Goal: Information Seeking & Learning: Learn about a topic

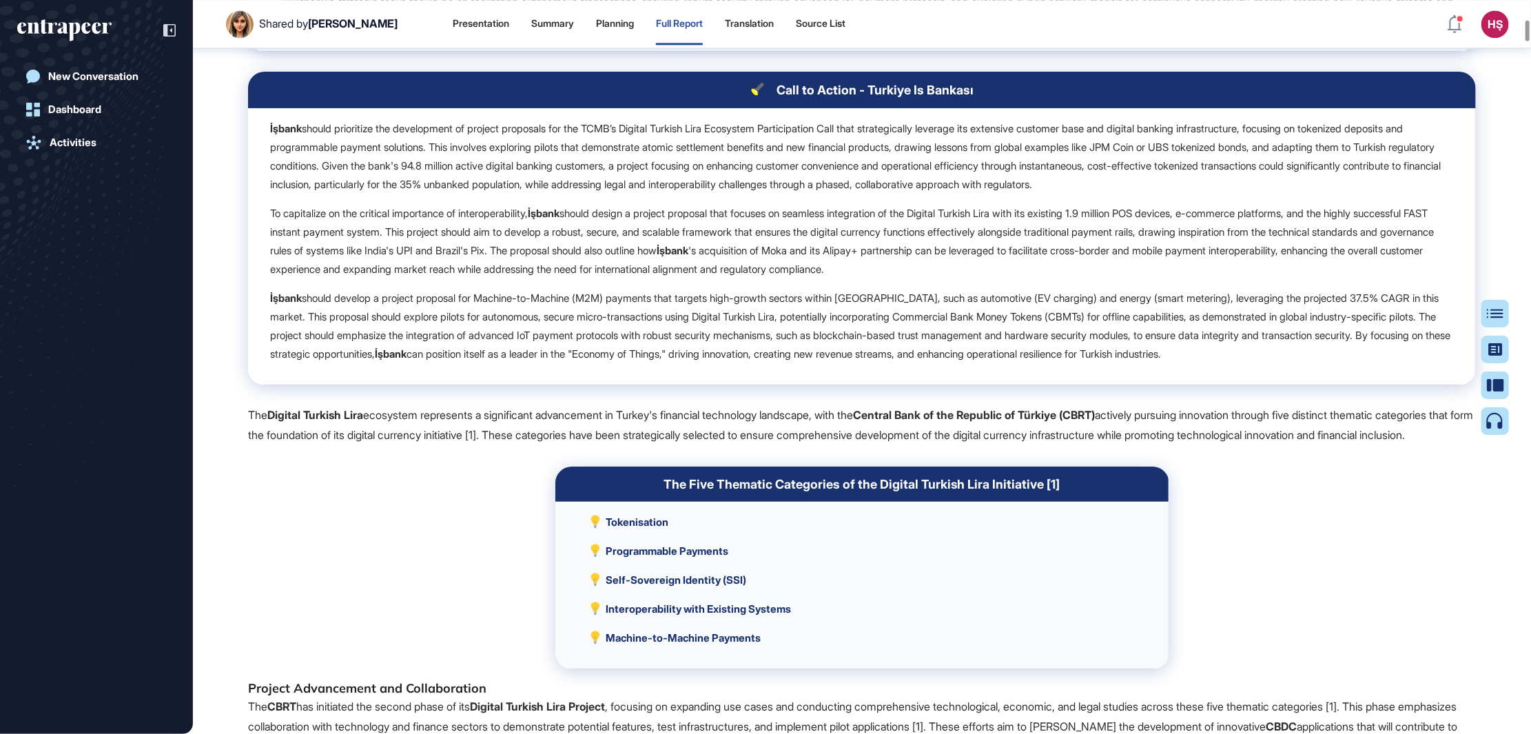
scroll to position [2384, 0]
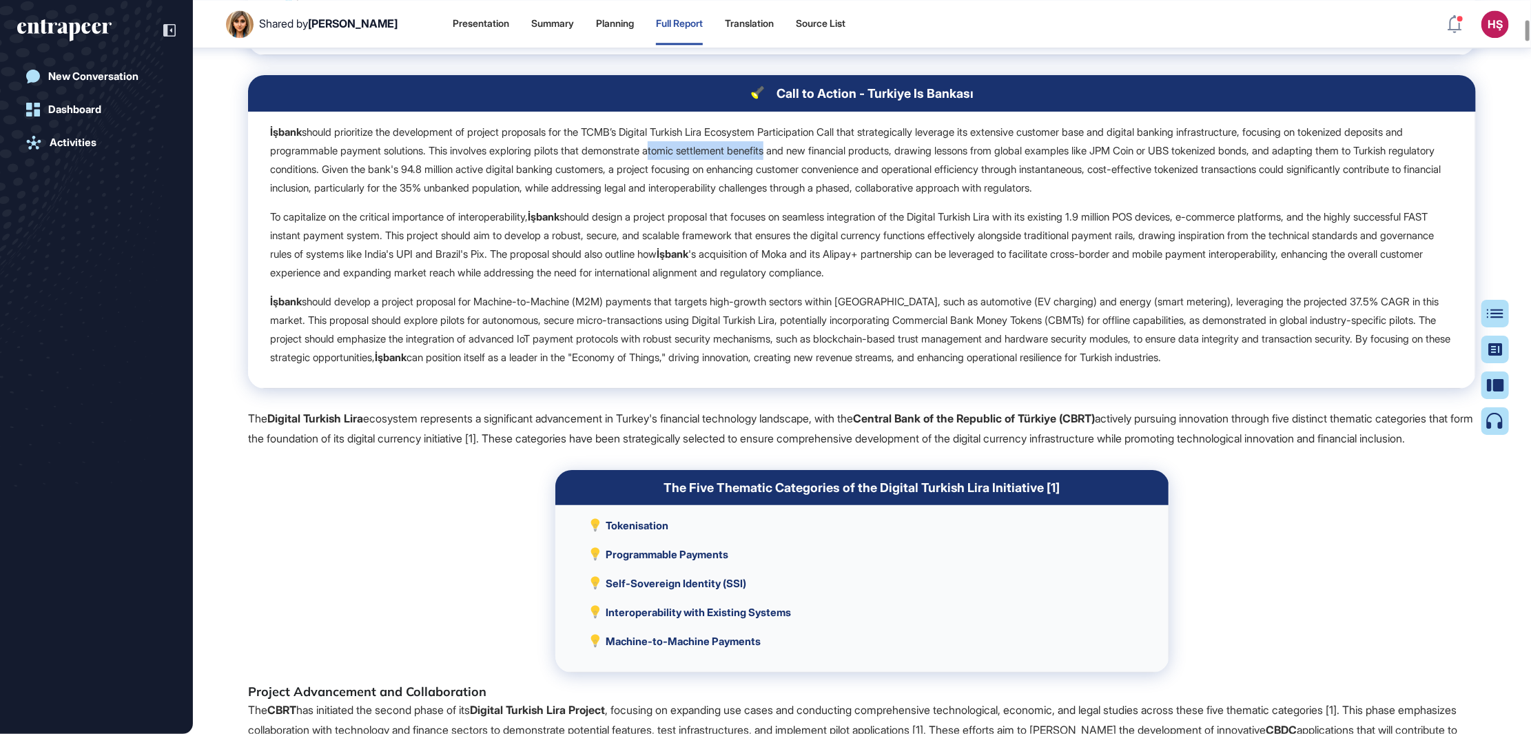
drag, startPoint x: 732, startPoint y: 167, endPoint x: 856, endPoint y: 173, distance: 123.5
click at [856, 173] on p "İşbank should prioritize the development of project proposals for the TCMB’s Di…" at bounding box center [861, 160] width 1183 height 74
drag, startPoint x: 856, startPoint y: 173, endPoint x: 911, endPoint y: 174, distance: 55.1
click at [911, 174] on p "İşbank should prioritize the development of project proposals for the TCMB’s Di…" at bounding box center [861, 160] width 1183 height 74
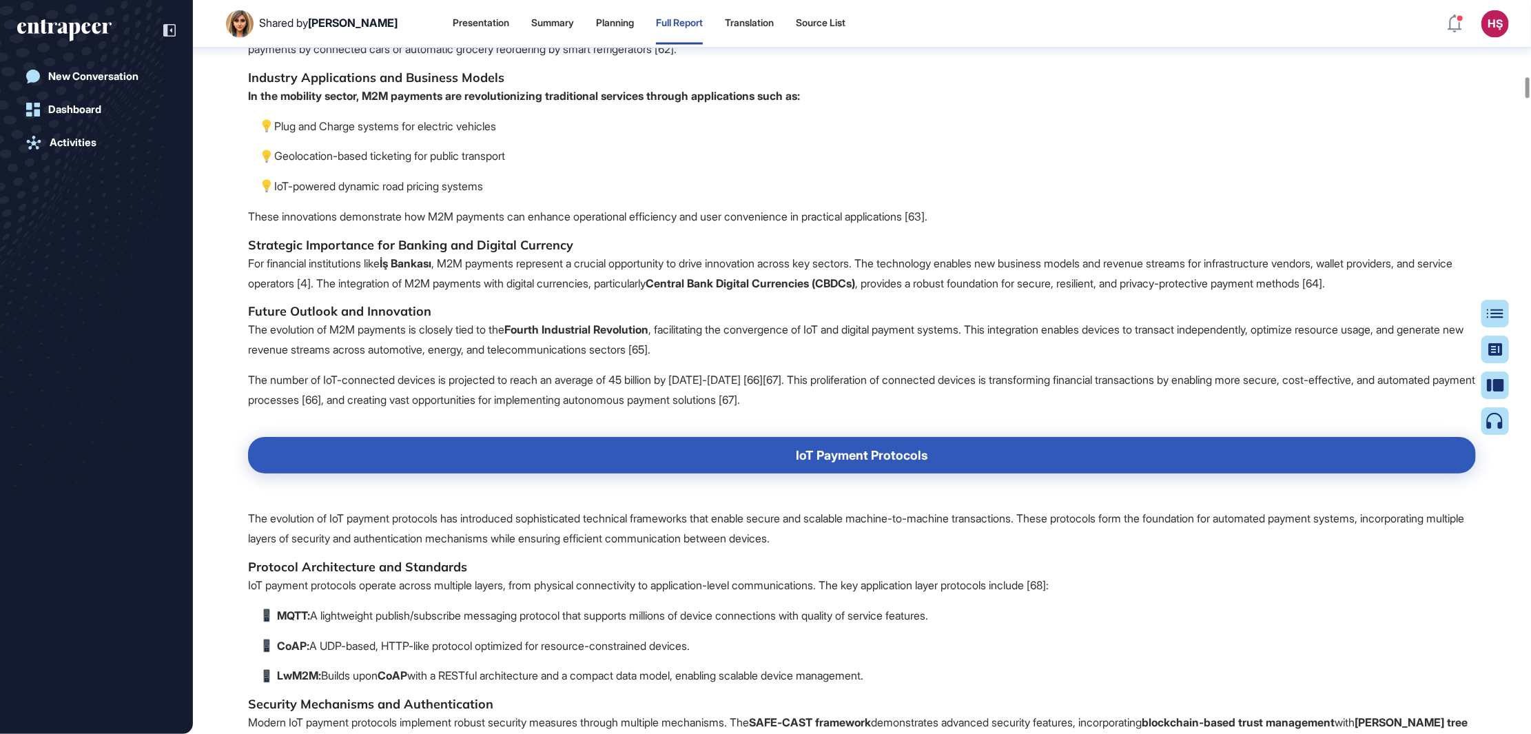
scroll to position [9618, 0]
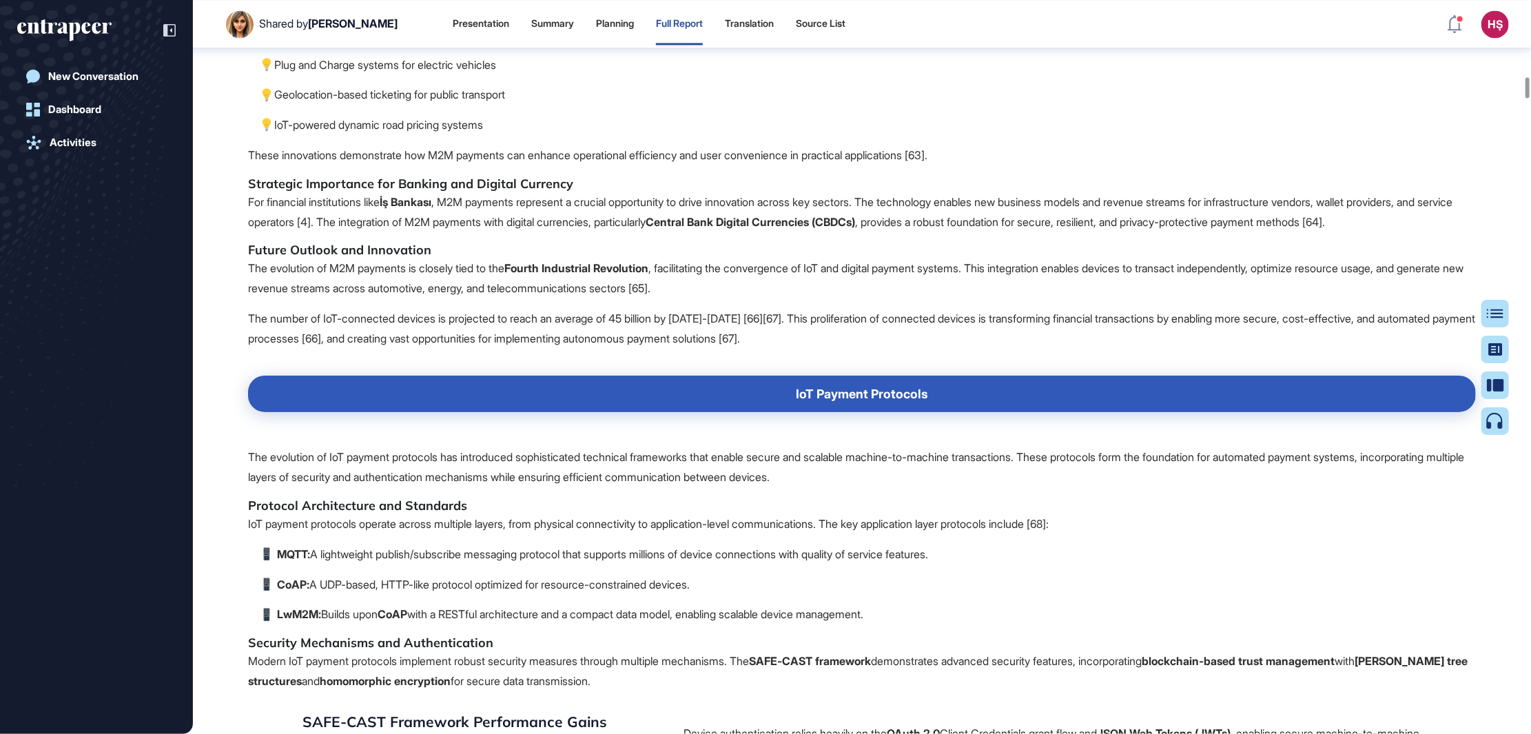
drag, startPoint x: 504, startPoint y: 313, endPoint x: 232, endPoint y: 228, distance: 284.6
drag, startPoint x: 232, startPoint y: 228, endPoint x: 456, endPoint y: 273, distance: 228.3
drag, startPoint x: 456, startPoint y: 273, endPoint x: 448, endPoint y: 274, distance: 8.3
click at [448, 105] on p "Geolocation-based ticketing for public transport" at bounding box center [866, 95] width 1217 height 20
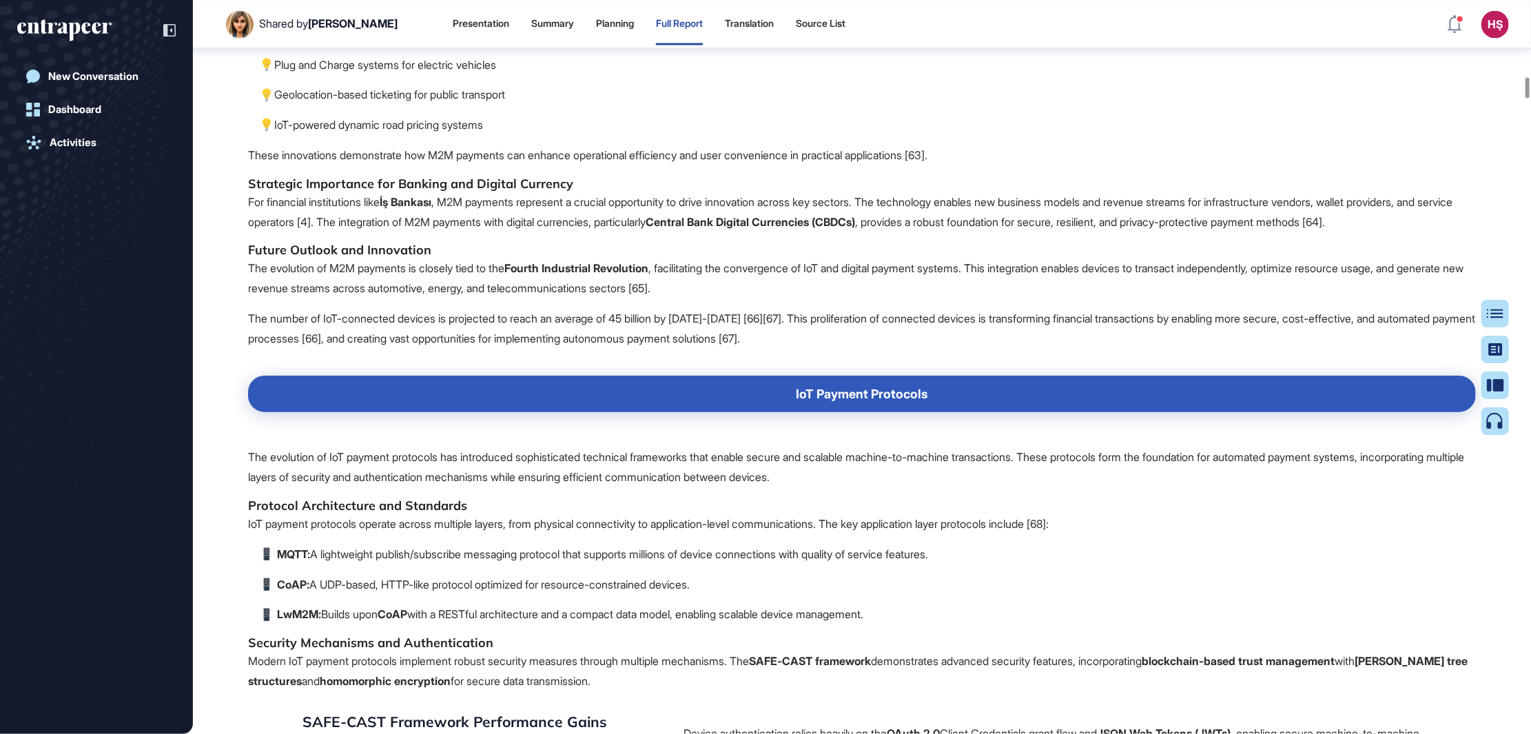
click at [449, 105] on p "Geolocation-based ticketing for public transport" at bounding box center [866, 95] width 1217 height 20
drag, startPoint x: 518, startPoint y: 318, endPoint x: 240, endPoint y: 218, distance: 295.5
drag, startPoint x: 240, startPoint y: 218, endPoint x: 491, endPoint y: 289, distance: 261.1
click at [491, 105] on p "Geolocation-based ticketing for public transport" at bounding box center [866, 95] width 1217 height 20
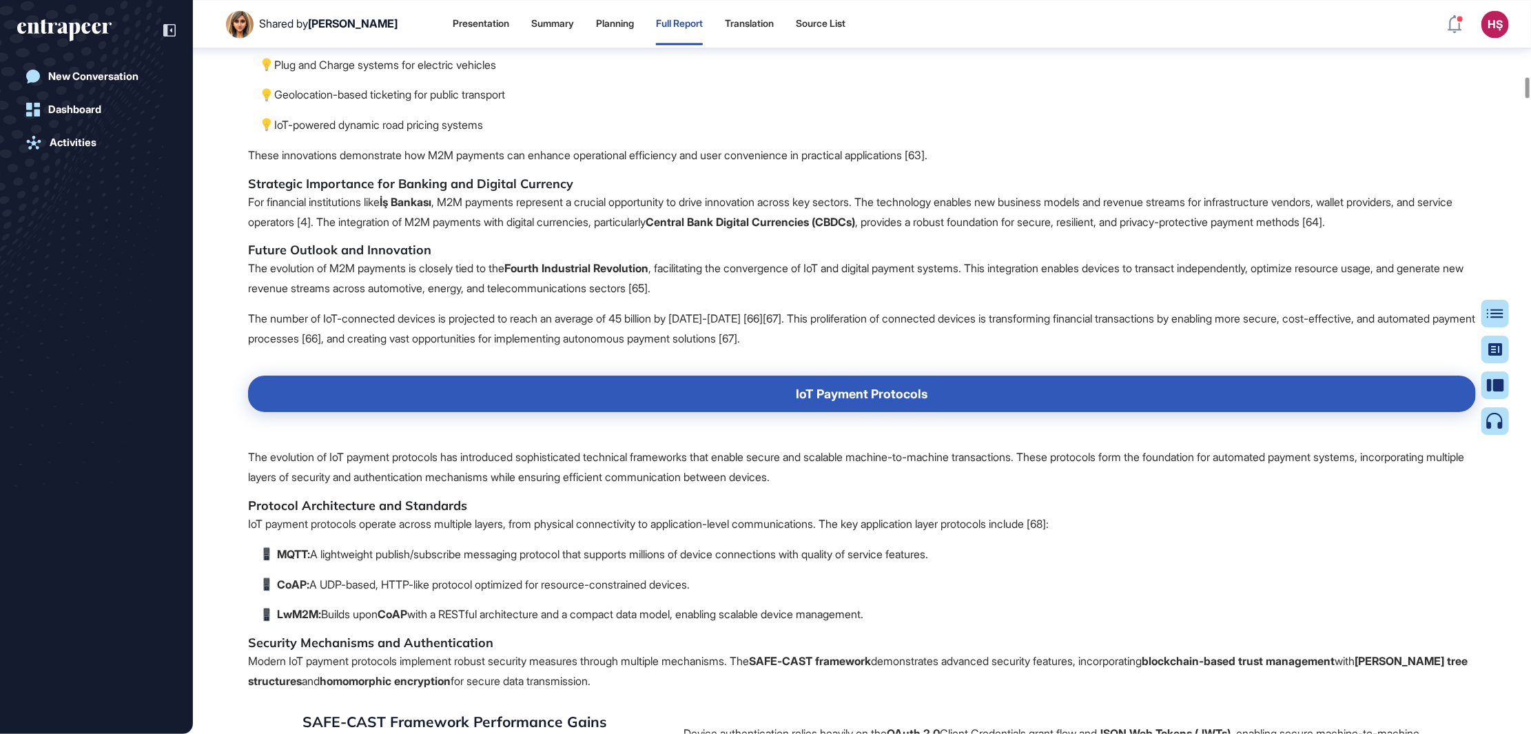
click at [522, 135] on p "IoT-powered dynamic road pricing systems" at bounding box center [866, 125] width 1217 height 20
drag, startPoint x: 514, startPoint y: 311, endPoint x: 228, endPoint y: 203, distance: 305.4
copy span "Industry Applications and Business Models In the mobility sector, M2M payments …"
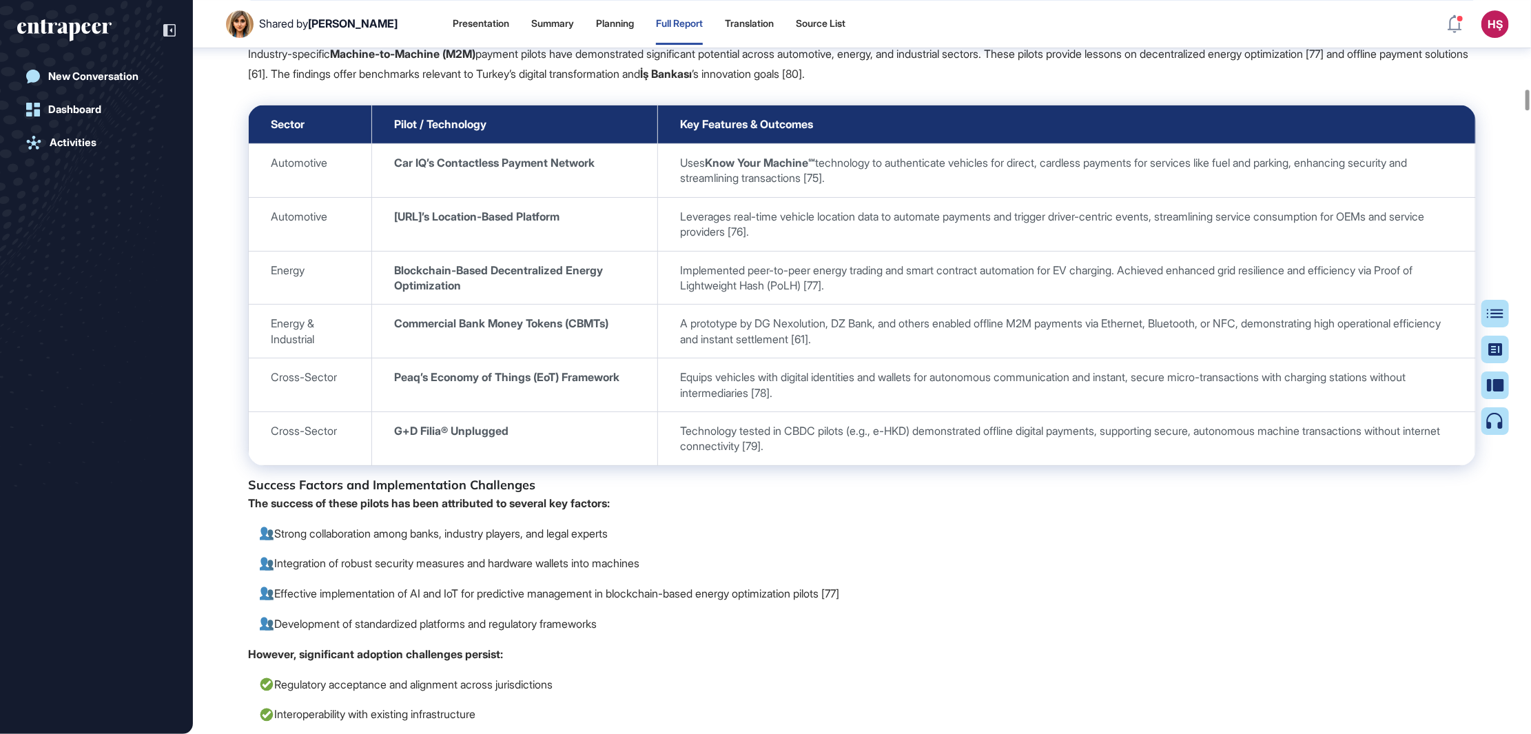
scroll to position [11168, 0]
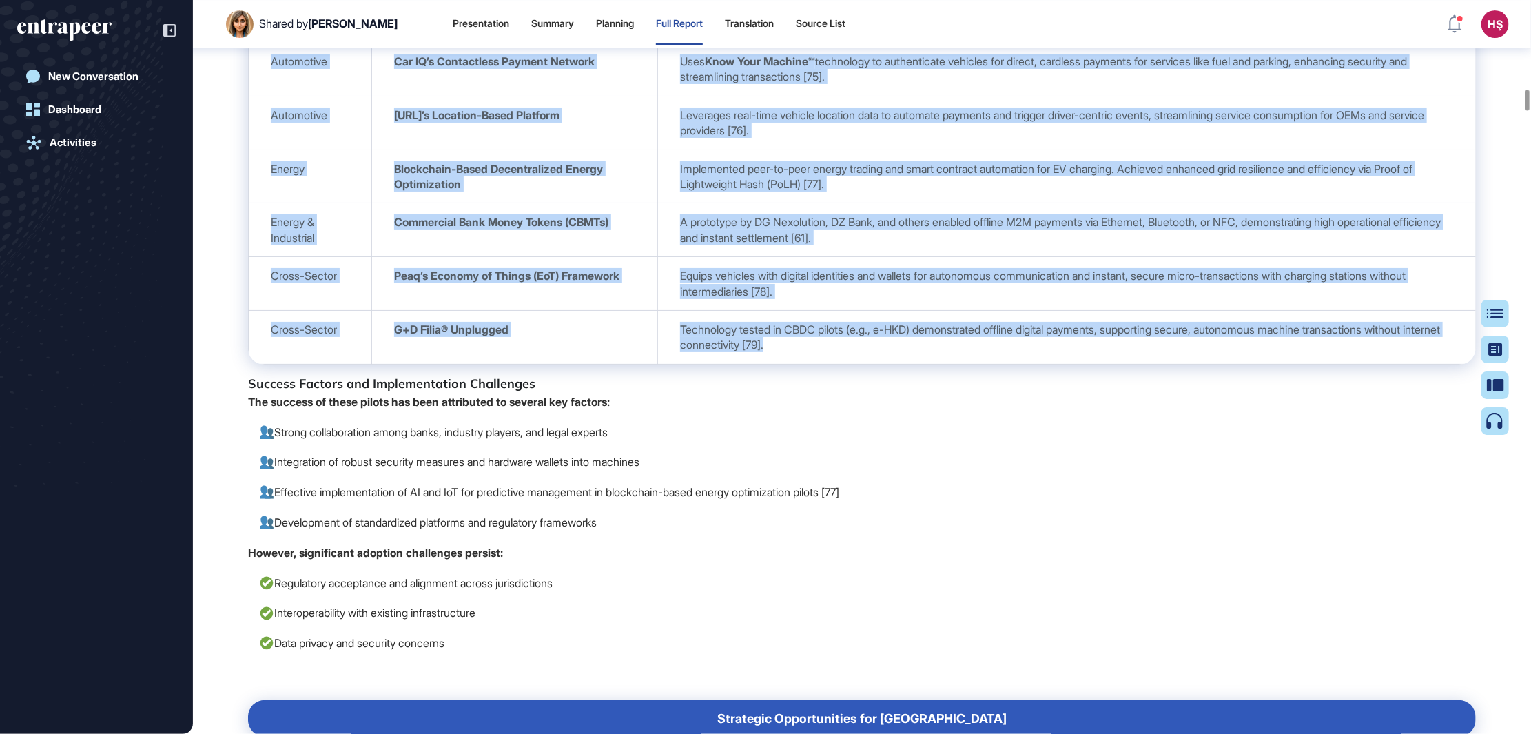
drag, startPoint x: 264, startPoint y: 208, endPoint x: 1428, endPoint y: 529, distance: 1207.8
click at [1428, 364] on tbody "Sector Pilot / Technology Key Features & Outcomes Automotive Car IQ’s Contactle…" at bounding box center [862, 184] width 1227 height 360
copy tbody "Loremi Dolor / Sitametcon Adi Elitsedd & Eiusmodt Incididunt Utl ET’d Magnaaliq…"
click at [581, 364] on td "G+D Filia® Unplugged" at bounding box center [515, 337] width 286 height 54
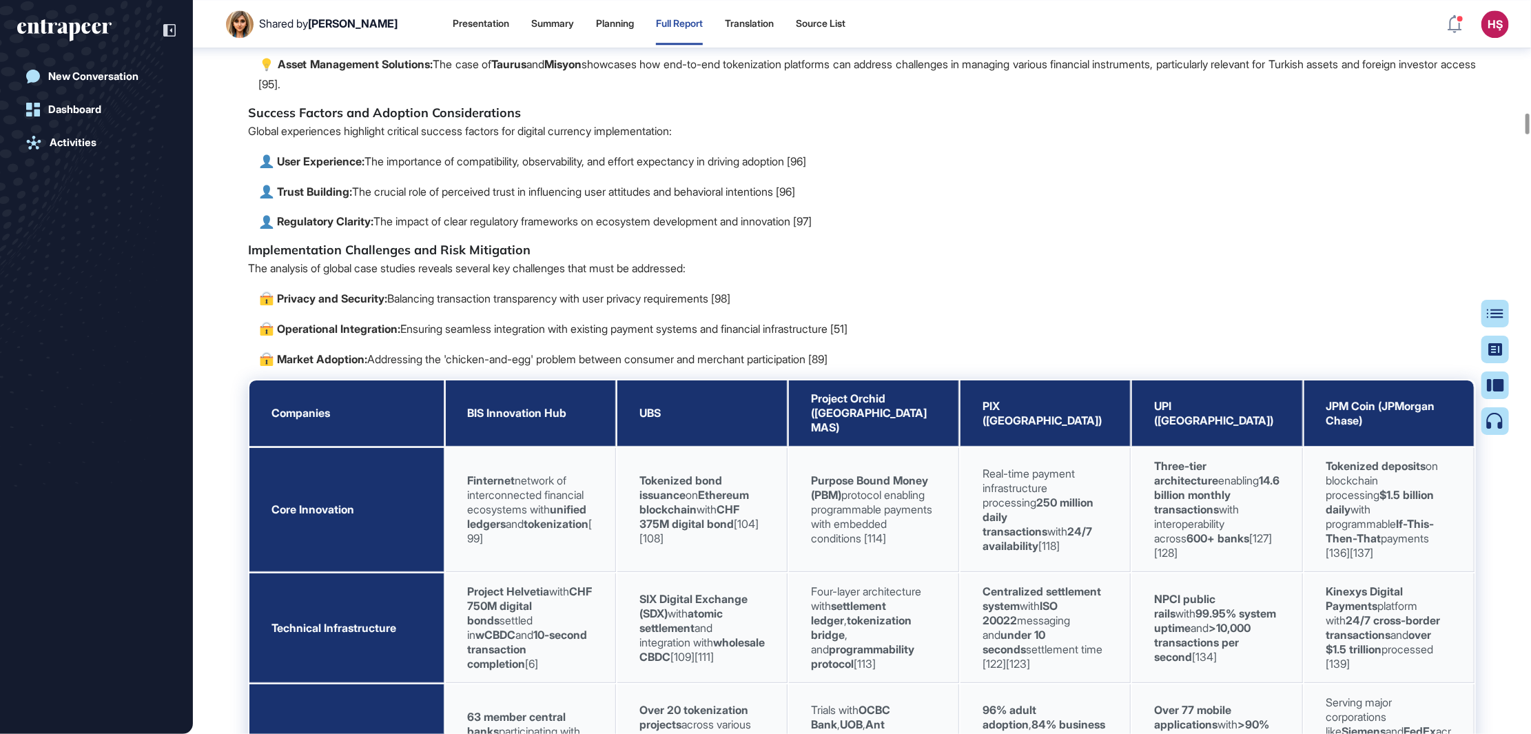
scroll to position [14061, 0]
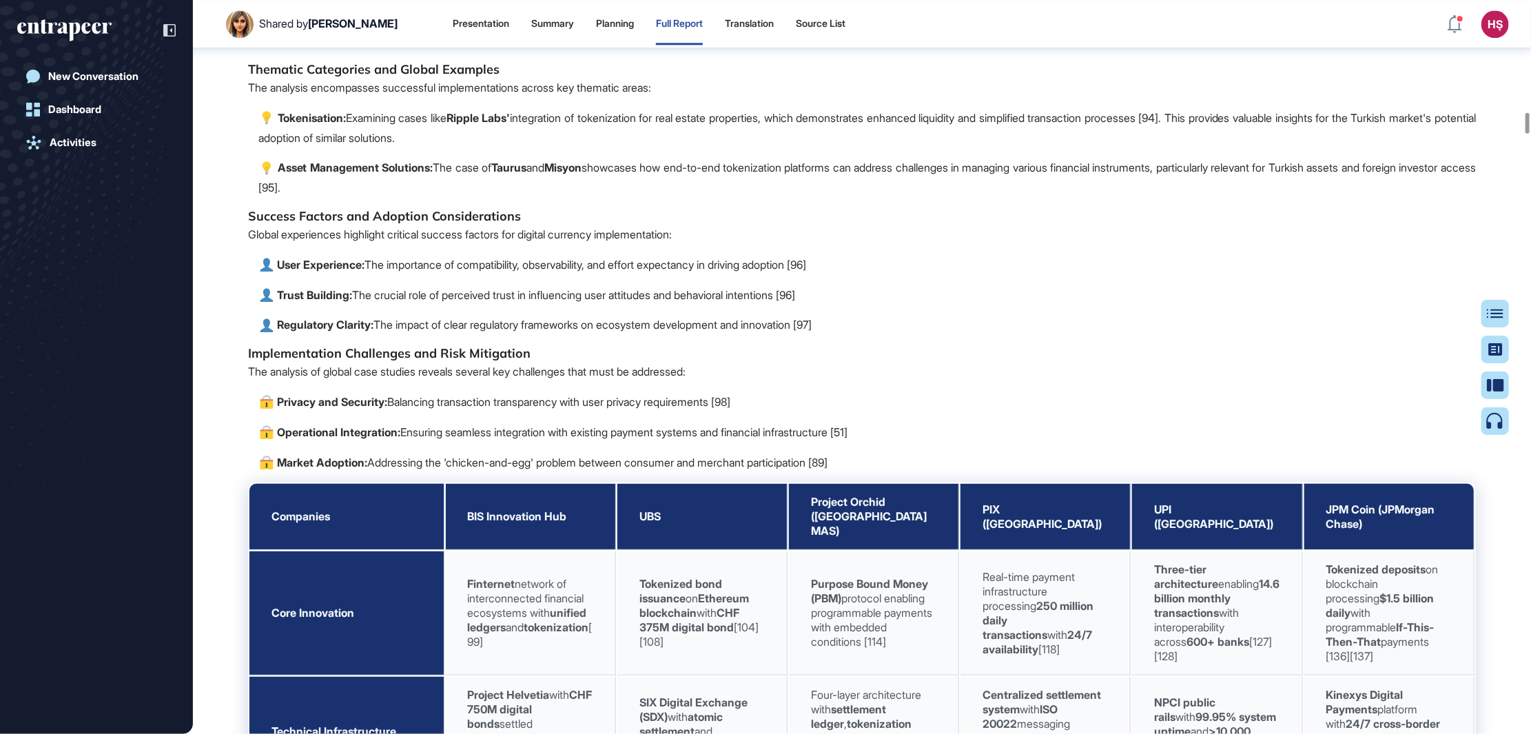
drag, startPoint x: 446, startPoint y: 448, endPoint x: 396, endPoint y: 442, distance: 50.7
click at [396, 198] on p "Asset Management Solutions: The case of Taurus and Misyon showcases how end-to-…" at bounding box center [866, 178] width 1217 height 40
drag, startPoint x: 396, startPoint y: 442, endPoint x: 514, endPoint y: 433, distance: 118.1
click at [514, 198] on p "Asset Management Solutions: The case of Taurus and Misyon showcases how end-to-…" at bounding box center [866, 178] width 1217 height 40
drag, startPoint x: 424, startPoint y: 447, endPoint x: 260, endPoint y: 373, distance: 180.1
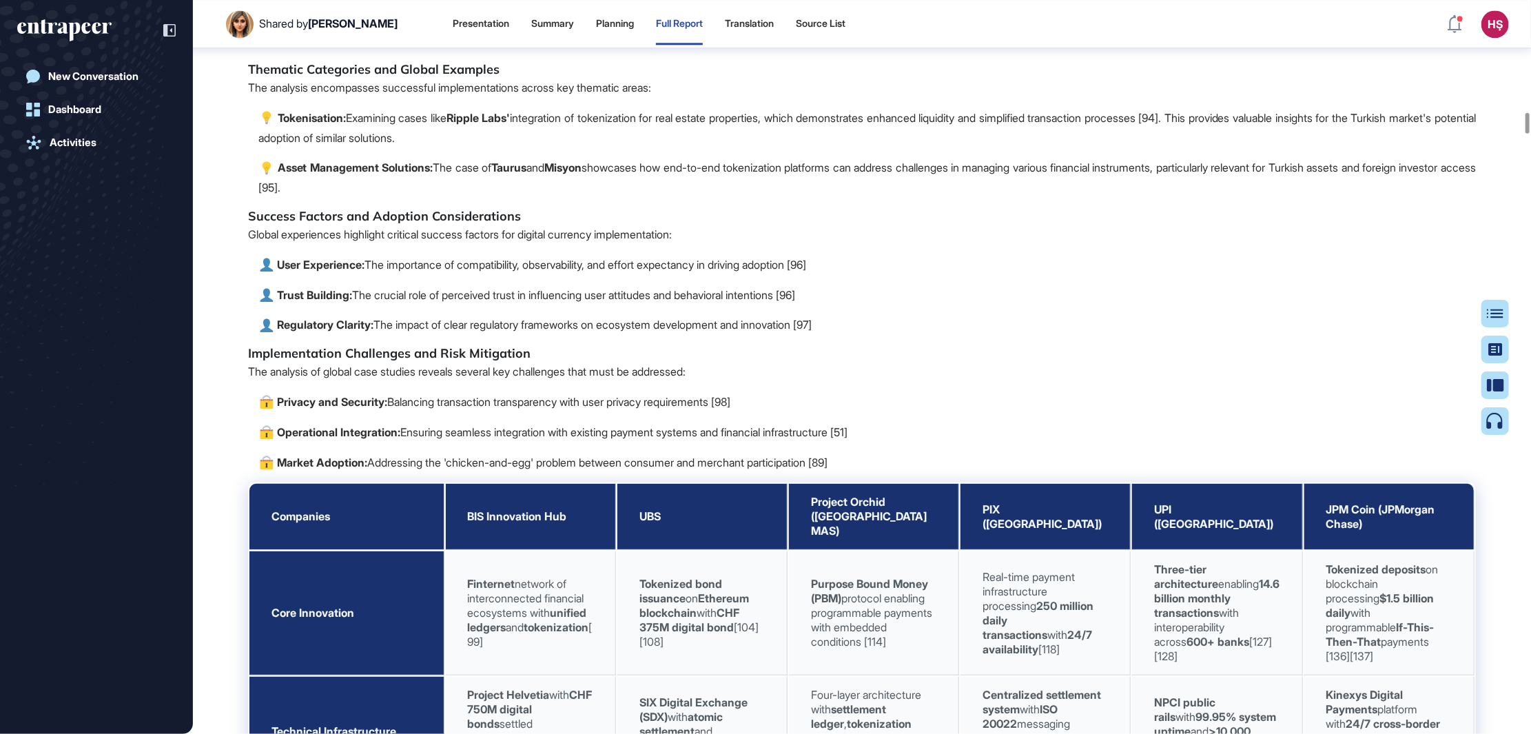
click at [260, 373] on span "Key Insights for Turkiye Is Bankası The global proliferation of digital currenc…" at bounding box center [862, 23] width 1228 height 2474
copy span "Tokenisation: Examining cases like Ripple Labs' integration of tokenization for…"
click at [283, 225] on h5 "Success Factors and Adoption Considerations" at bounding box center [862, 216] width 1228 height 17
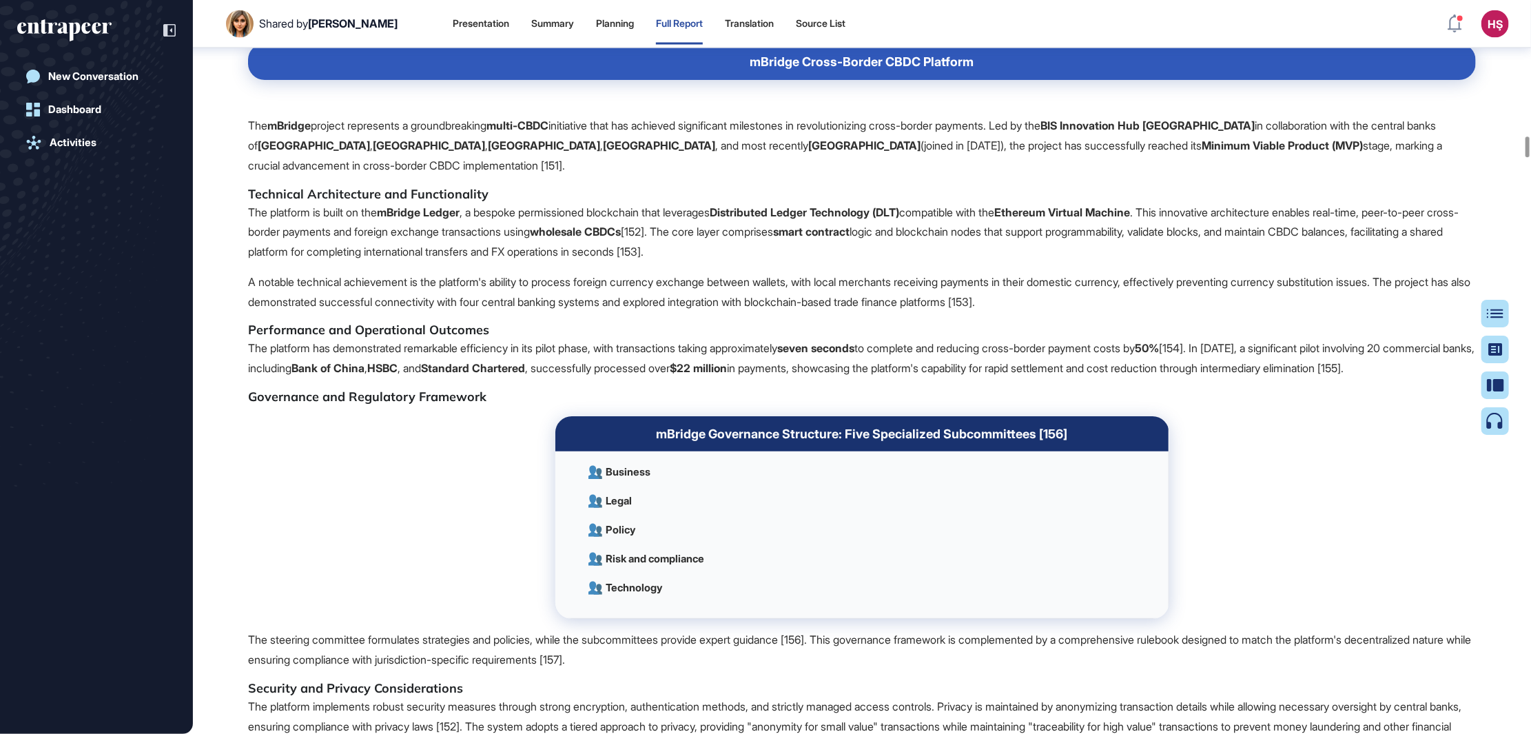
scroll to position [17162, 0]
drag, startPoint x: 247, startPoint y: 449, endPoint x: 829, endPoint y: 484, distance: 582.5
click at [829, 261] on p "The platform is built on the mBridge Ledger , a bespoke permissioned blockchain…" at bounding box center [862, 231] width 1228 height 59
copy p "The platform is built on the mBridge Ledger , a bespoke permissioned blockchain…"
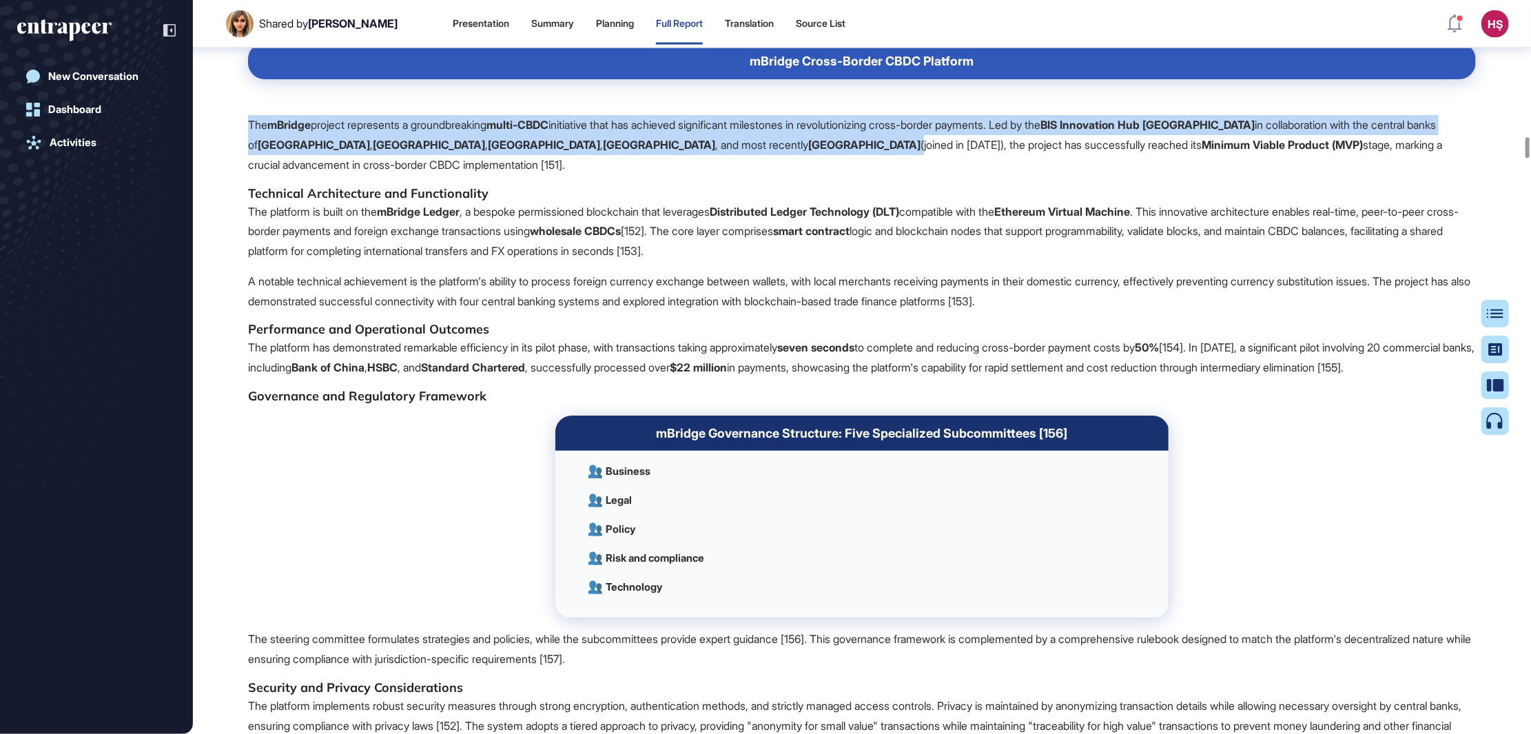
drag, startPoint x: 249, startPoint y: 360, endPoint x: 646, endPoint y: 381, distance: 396.7
click at [646, 174] on p "The mBridge project represents a groundbreaking multi-CBDC initiative that has …" at bounding box center [862, 144] width 1228 height 59
copy p "The mBridge project represents a groundbreaking multi-CBDC initiative that has …"
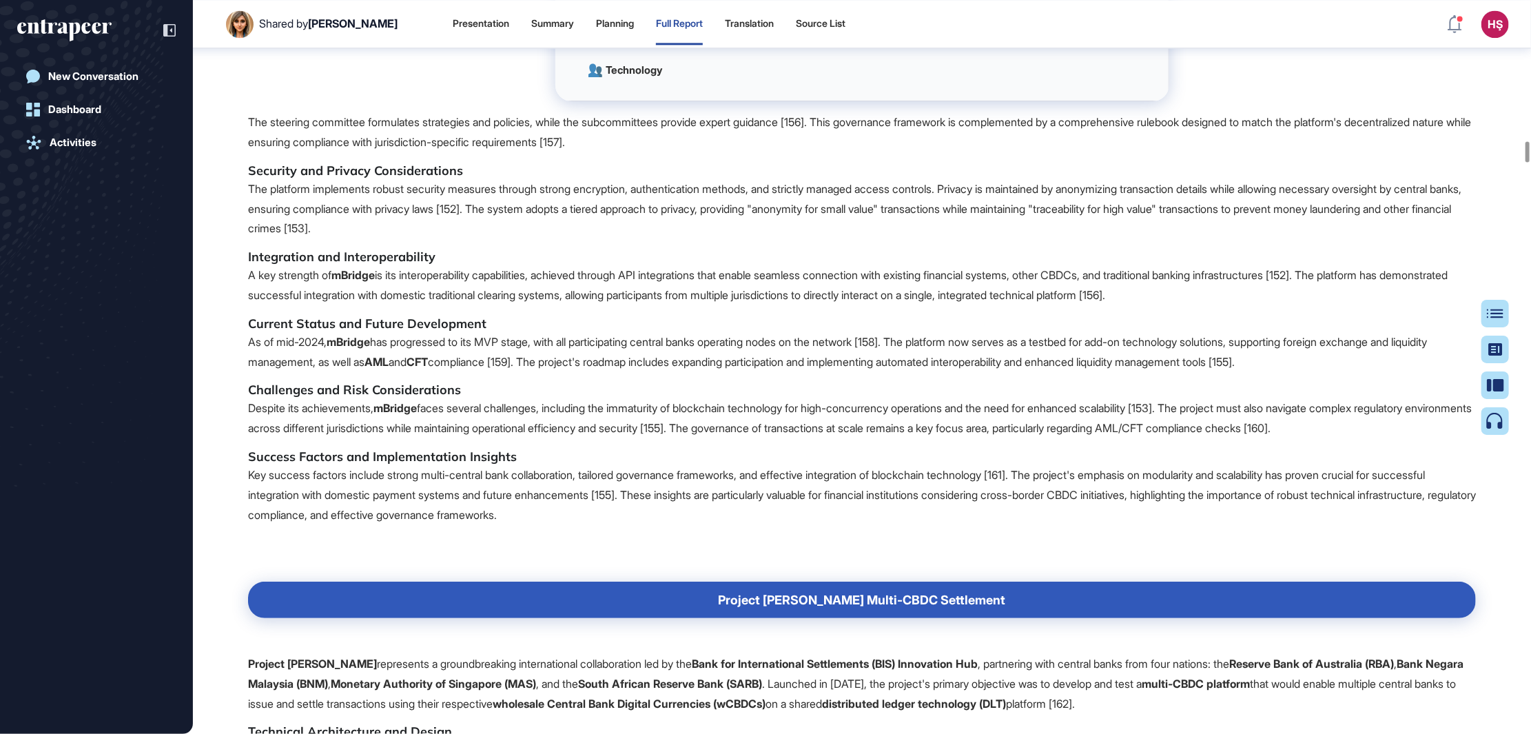
scroll to position [17782, 0]
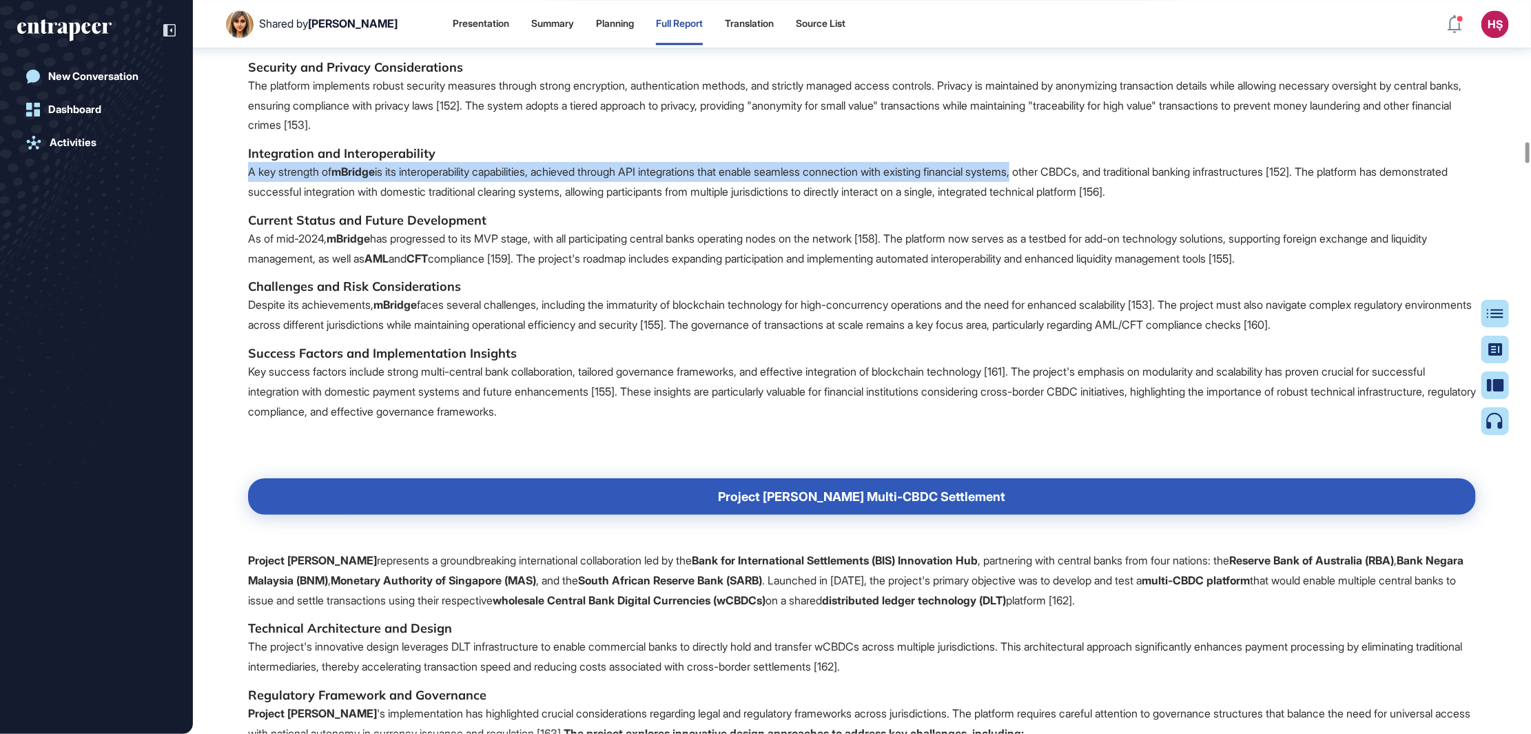
drag, startPoint x: 247, startPoint y: 426, endPoint x: 1063, endPoint y: 430, distance: 815.7
click at [1063, 202] on p "A key strength of mBridge is its interoperability capabilities, achieved throug…" at bounding box center [862, 182] width 1228 height 40
copy p "A key strength of mBridge is its interoperability capabilities, achieved throug…"
click at [279, 269] on p "As of mid-2024, mBridge has progressed to its MVP stage, with all participating…" at bounding box center [862, 249] width 1228 height 40
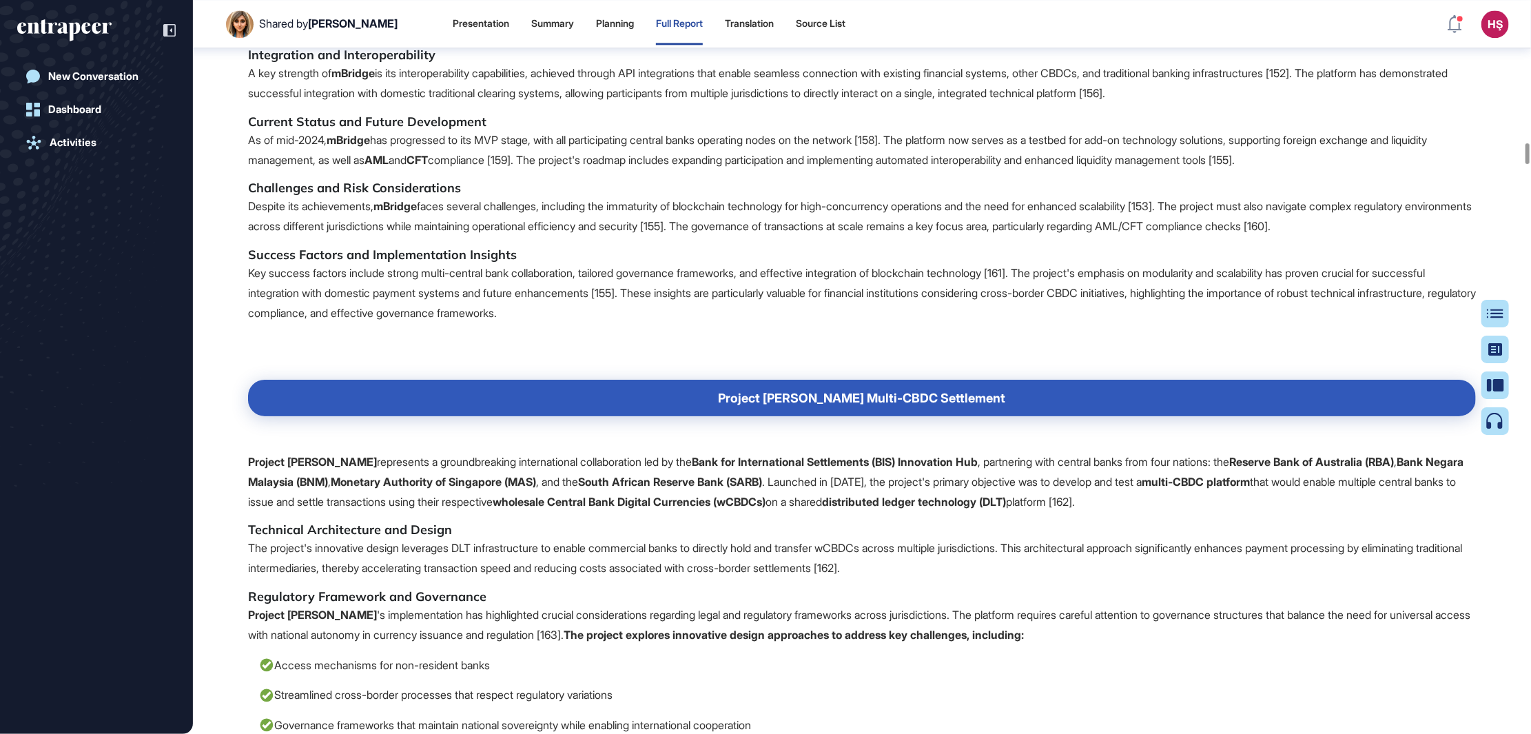
scroll to position [18092, 0]
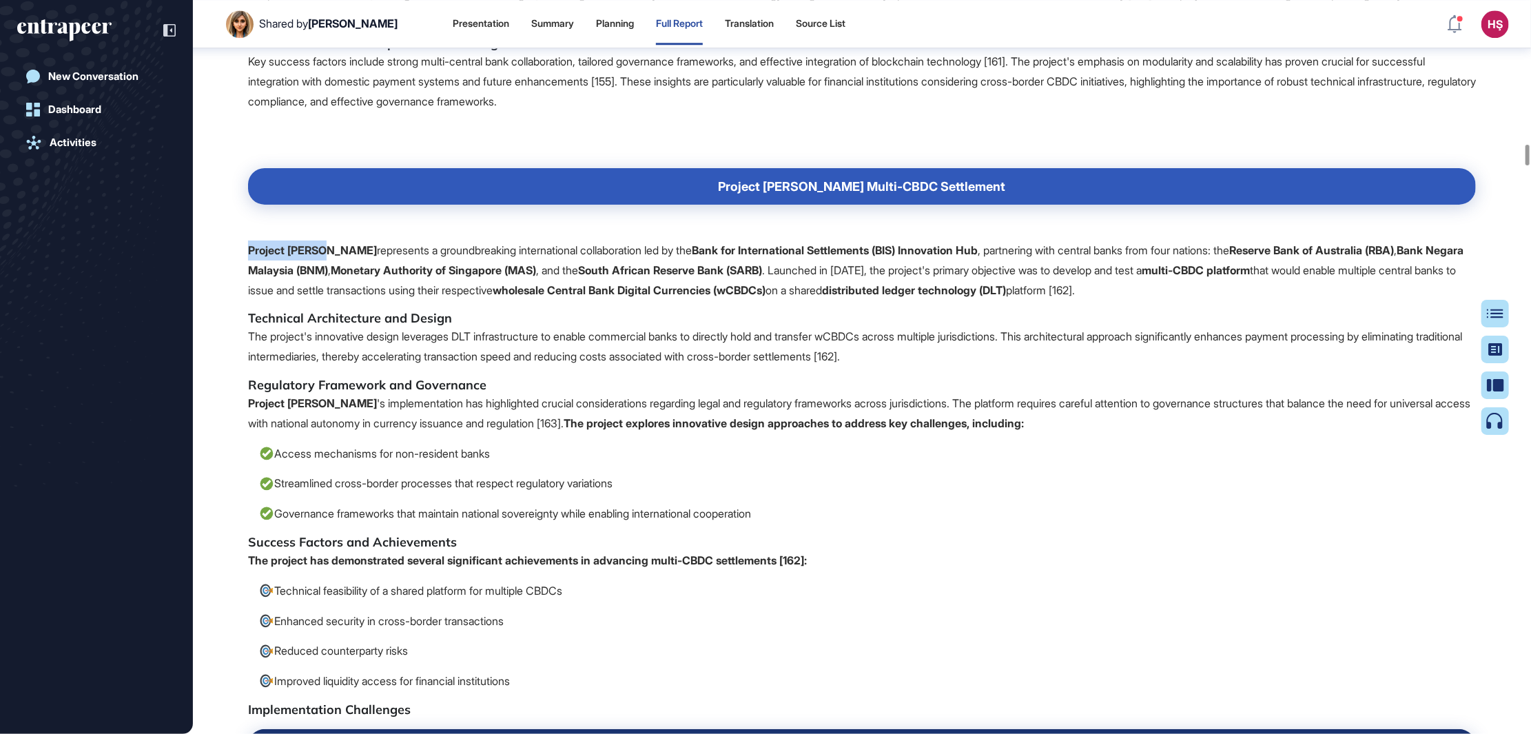
drag, startPoint x: 248, startPoint y: 506, endPoint x: 329, endPoint y: 506, distance: 80.6
click at [329, 300] on p "Project [PERSON_NAME] represents a groundbreaking international collaboration l…" at bounding box center [862, 269] width 1228 height 59
copy strong "Project [PERSON_NAME]"
click at [298, 367] on p "The project's innovative design leverages DLT infrastructure to enable commerci…" at bounding box center [862, 347] width 1228 height 40
drag, startPoint x: 839, startPoint y: 525, endPoint x: 1260, endPoint y: 546, distance: 421.5
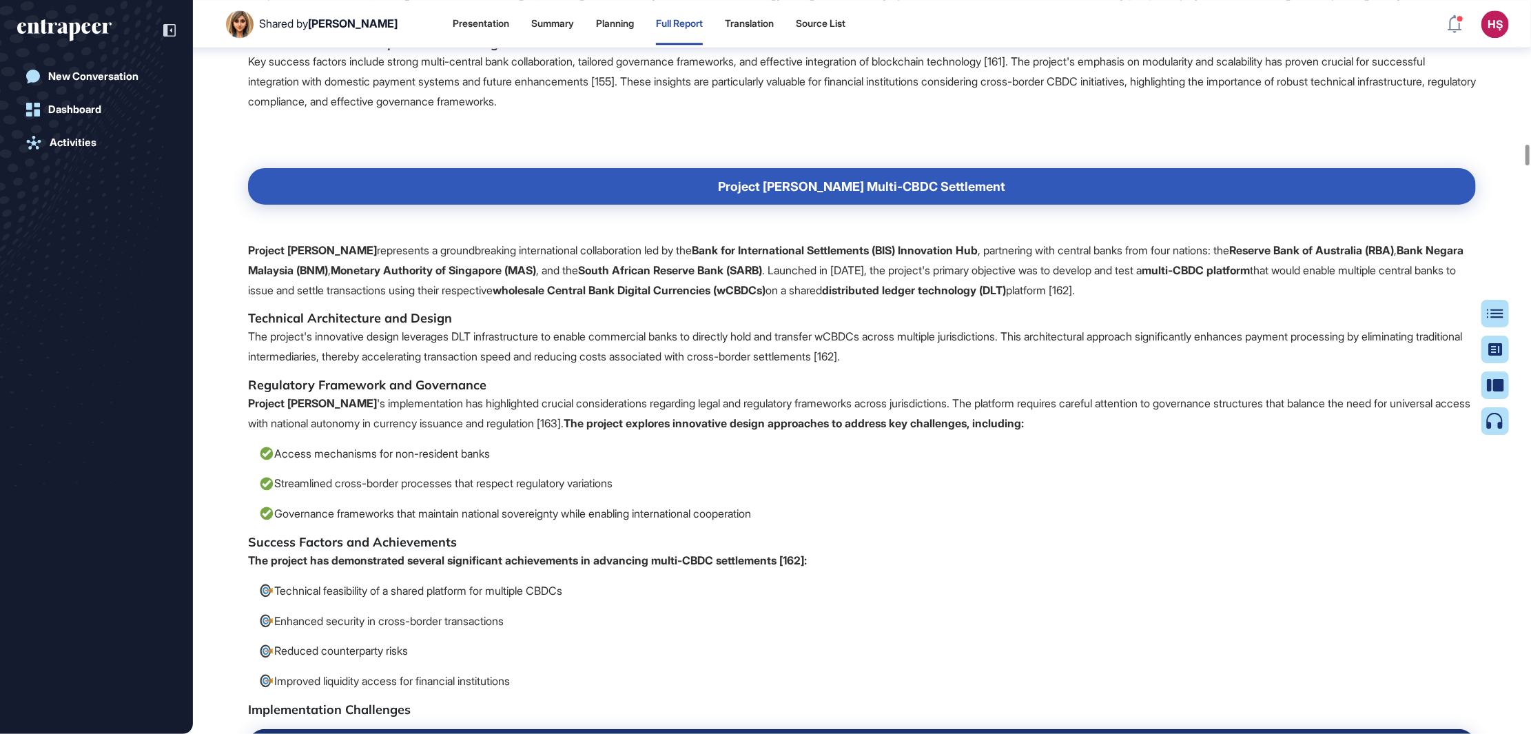
click at [1260, 300] on p "Project [PERSON_NAME] represents a groundbreaking international collaboration l…" at bounding box center [862, 269] width 1228 height 59
copy p "Launched in [DATE], the project's primary objective was to develop and test a m…"
click at [320, 367] on p "The project's innovative design leverages DLT infrastructure to enable commerci…" at bounding box center [862, 347] width 1228 height 40
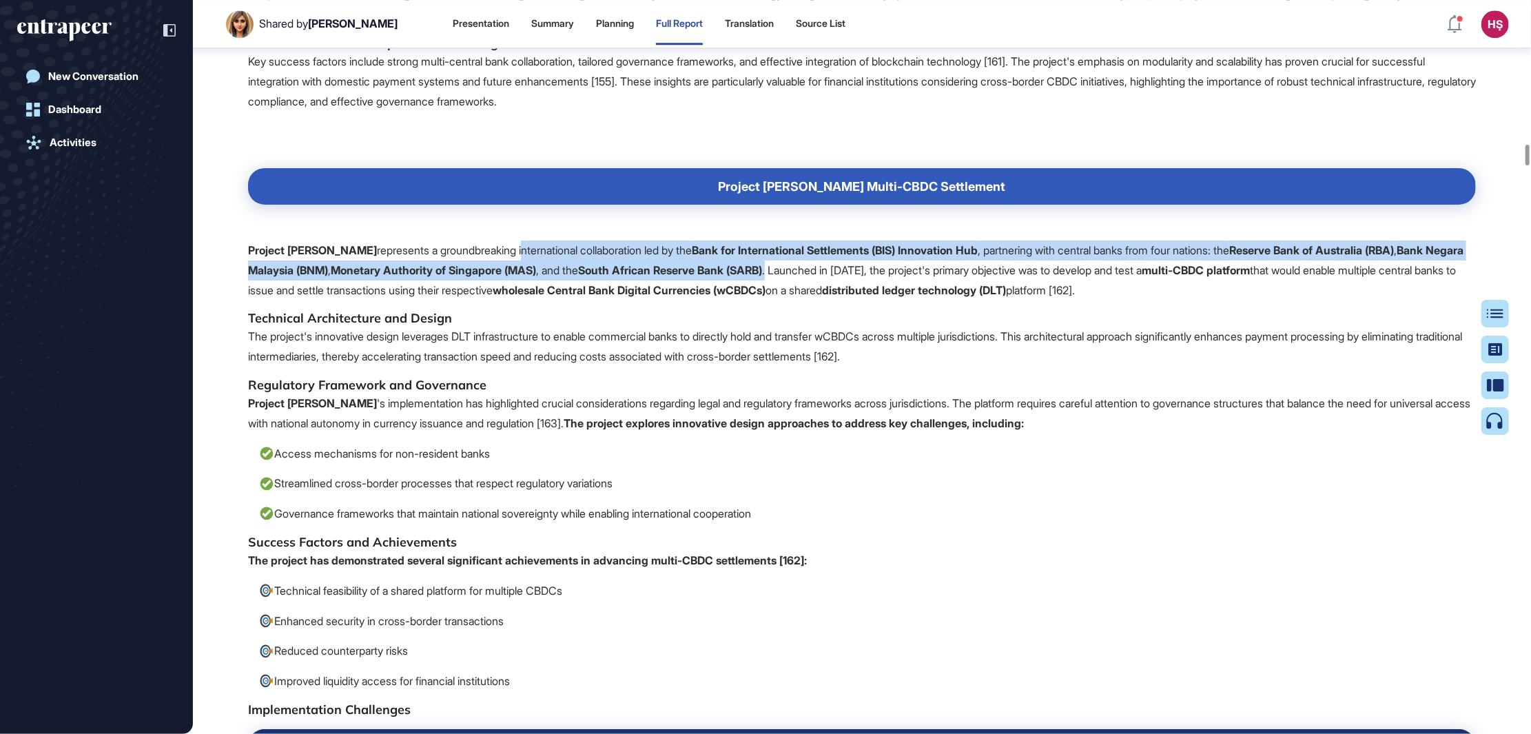
drag, startPoint x: 484, startPoint y: 505, endPoint x: 833, endPoint y: 528, distance: 350.1
click at [833, 300] on p "Project [PERSON_NAME] represents a groundbreaking international collaboration l…" at bounding box center [862, 269] width 1228 height 59
copy p "international collaboration led by the Bank for International Settlements (BIS)…"
drag, startPoint x: 319, startPoint y: 339, endPoint x: 318, endPoint y: 351, distance: 12.4
click at [319, 111] on p "Key success factors include strong multi-central bank collaboration, tailored g…" at bounding box center [862, 81] width 1228 height 59
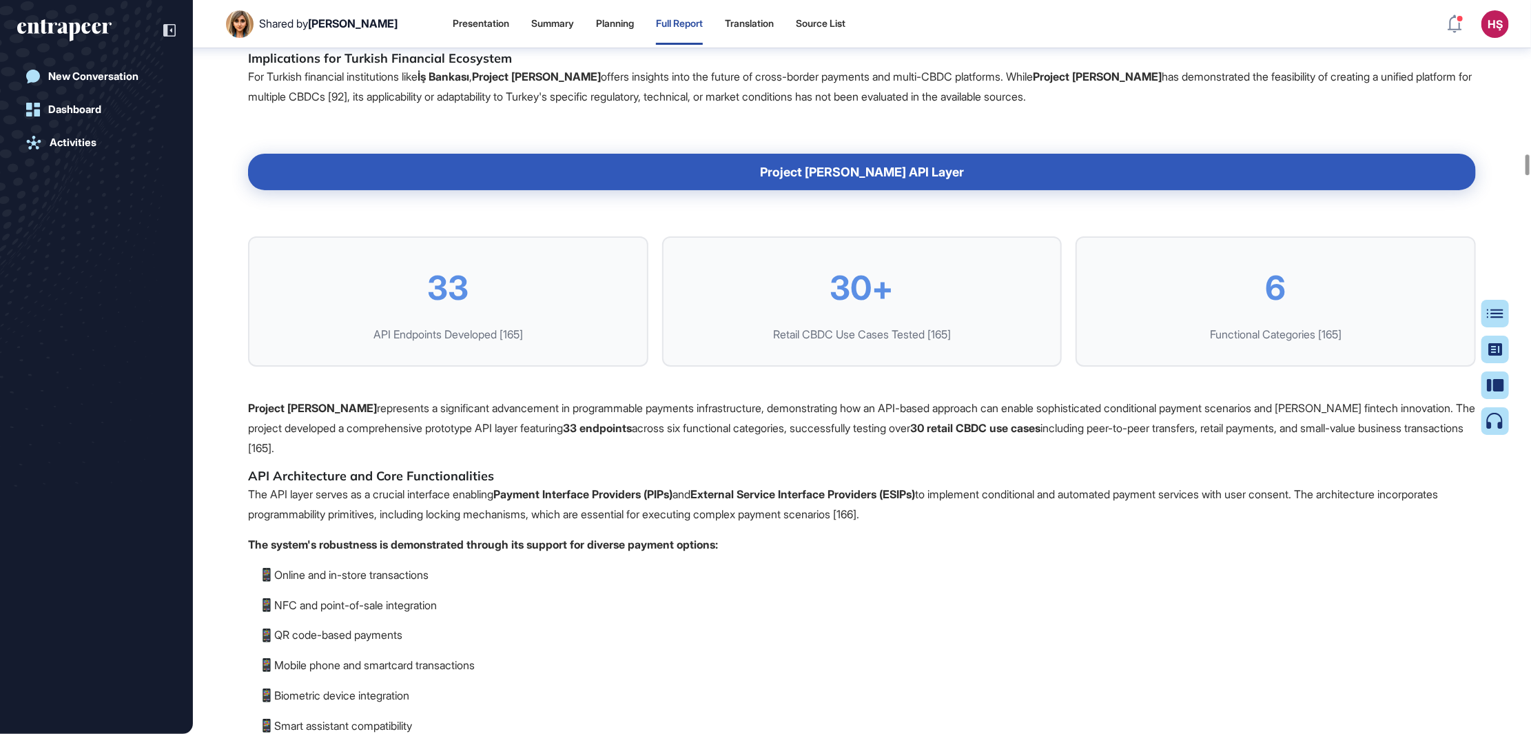
scroll to position [19332, 0]
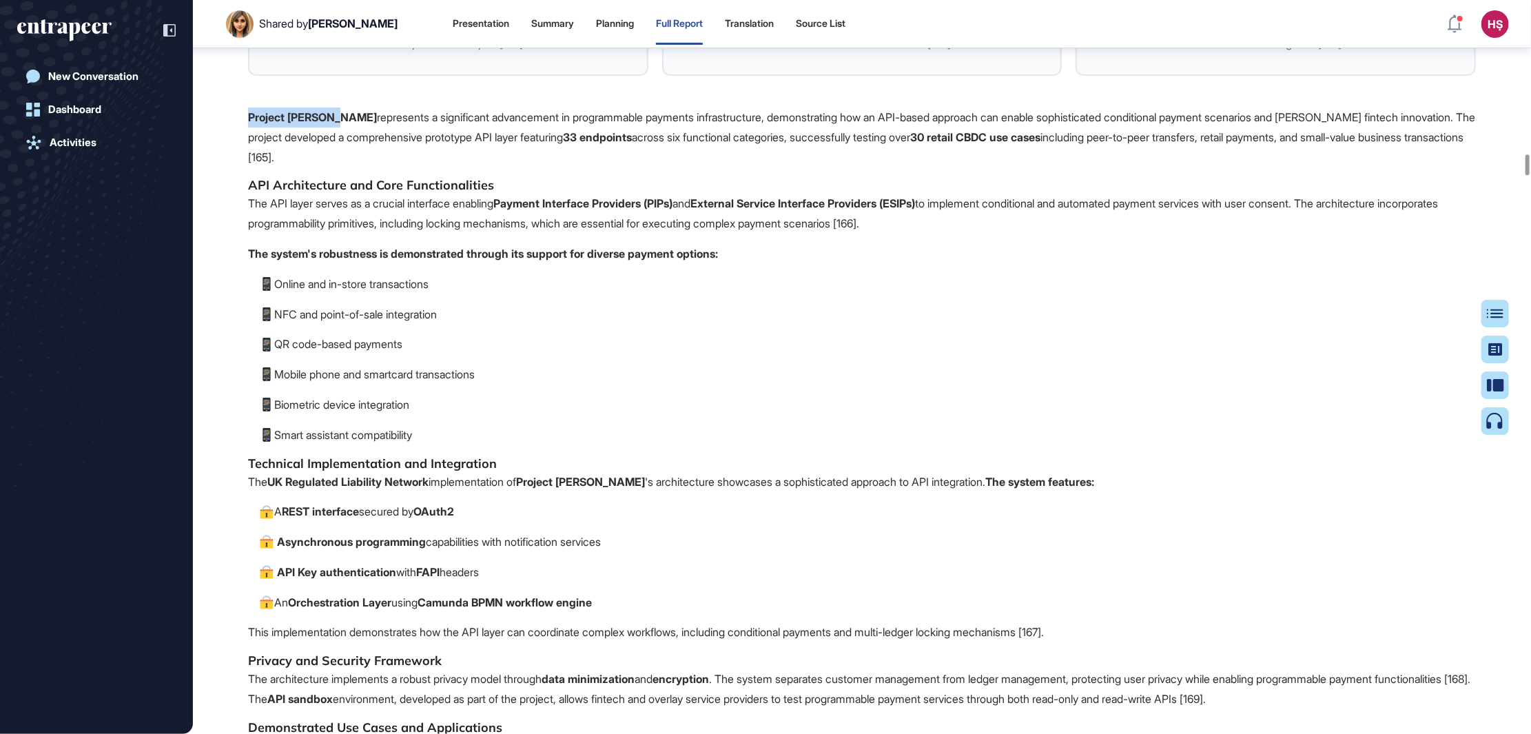
drag, startPoint x: 246, startPoint y: 373, endPoint x: 334, endPoint y: 375, distance: 88.2
copy strong "Project [PERSON_NAME]"
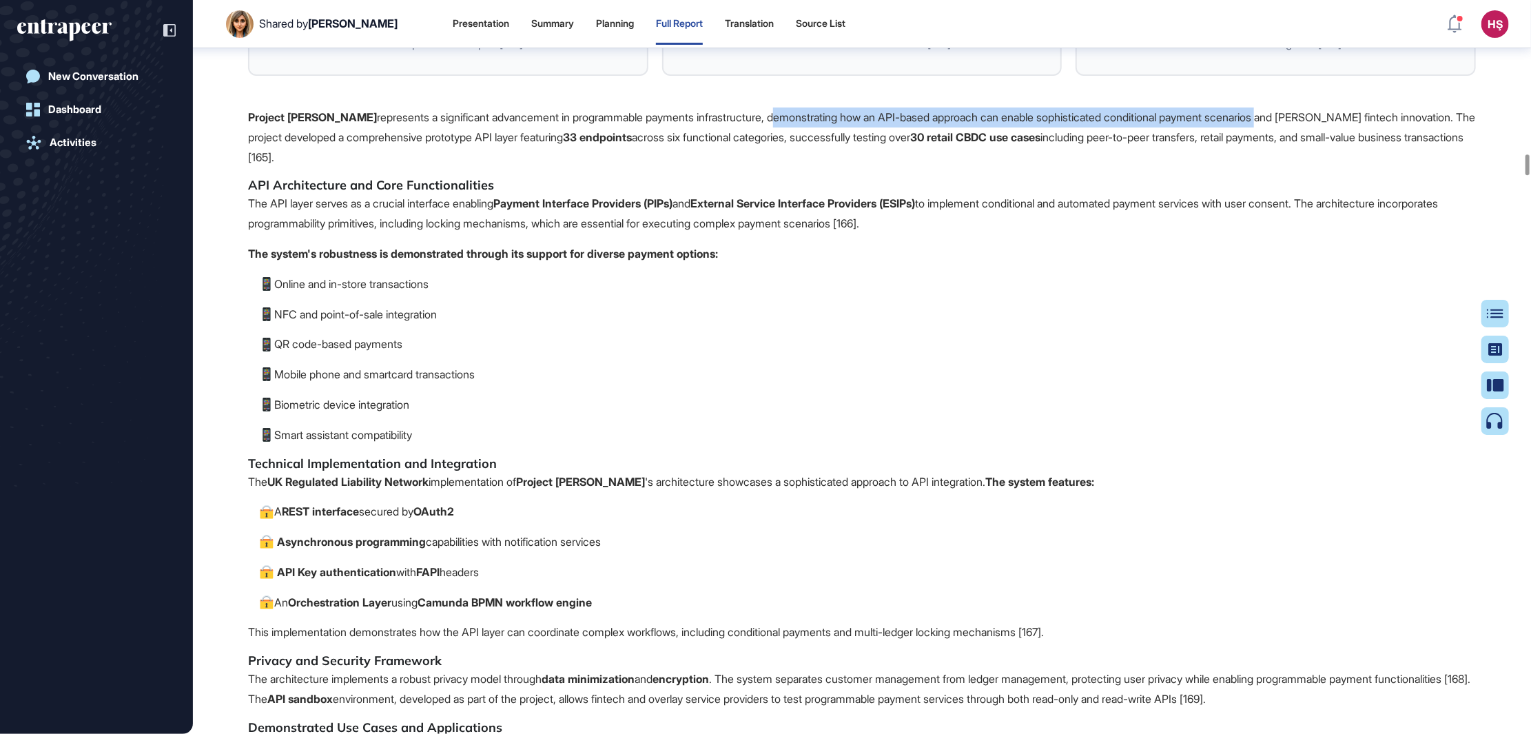
drag, startPoint x: 754, startPoint y: 375, endPoint x: 1270, endPoint y: 373, distance: 515.3
click at [1270, 167] on p "Project [PERSON_NAME] represents a significant advancement in programmable paym…" at bounding box center [862, 136] width 1228 height 59
drag, startPoint x: 831, startPoint y: 389, endPoint x: 395, endPoint y: 418, distance: 437.0
click at [395, 167] on p "Project [PERSON_NAME] represents a significant advancement in programmable paym…" at bounding box center [862, 136] width 1228 height 59
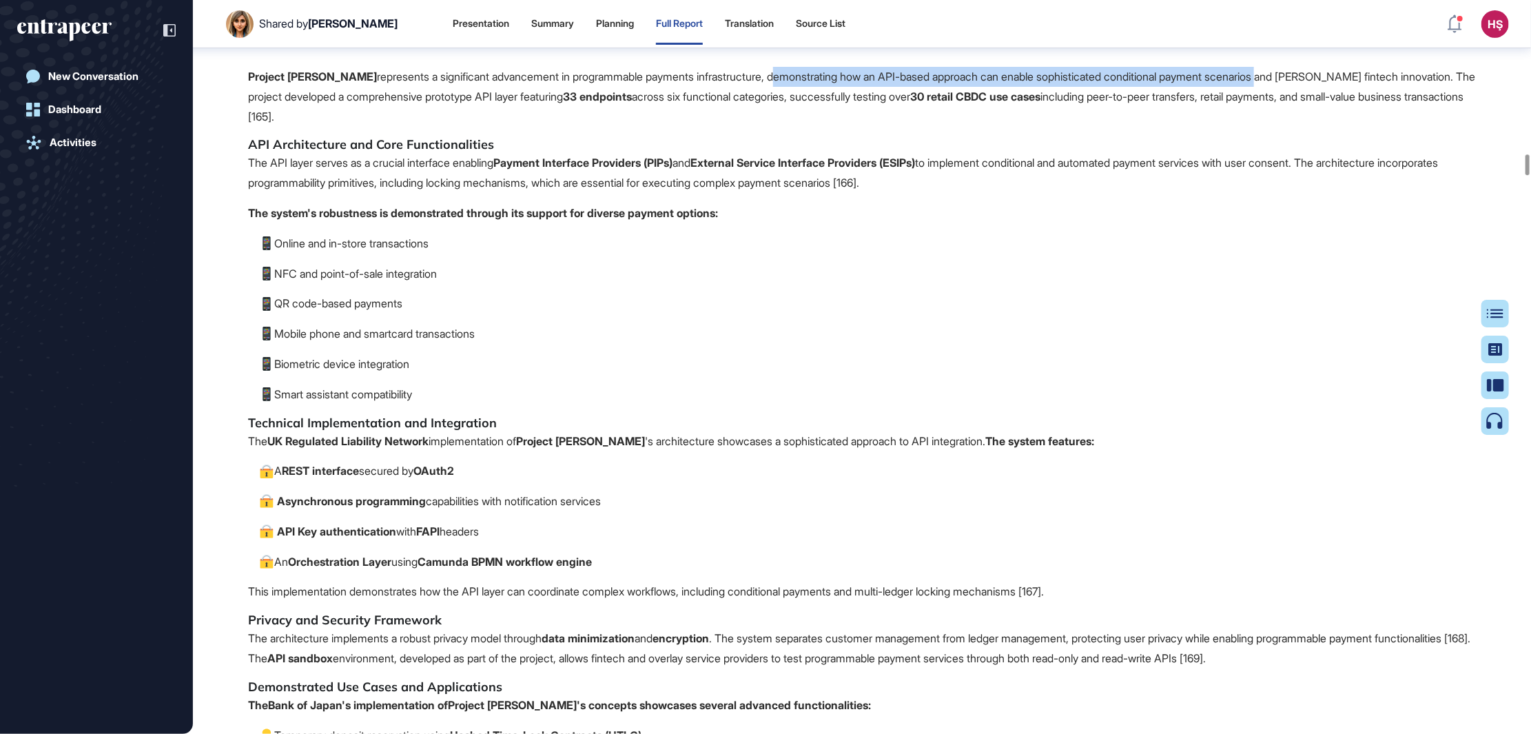
scroll to position [19435, 0]
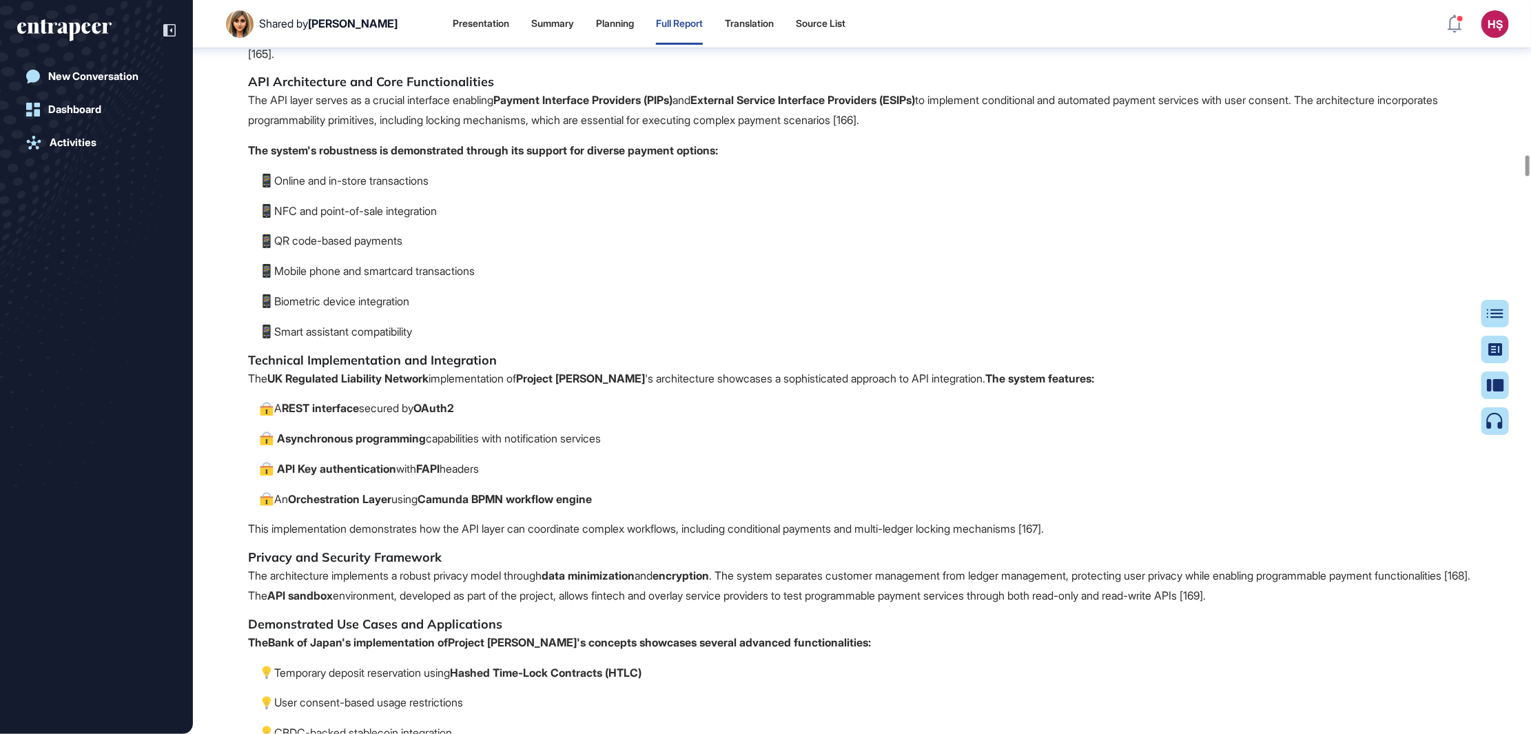
drag, startPoint x: 435, startPoint y: 580, endPoint x: 276, endPoint y: 444, distance: 209.1
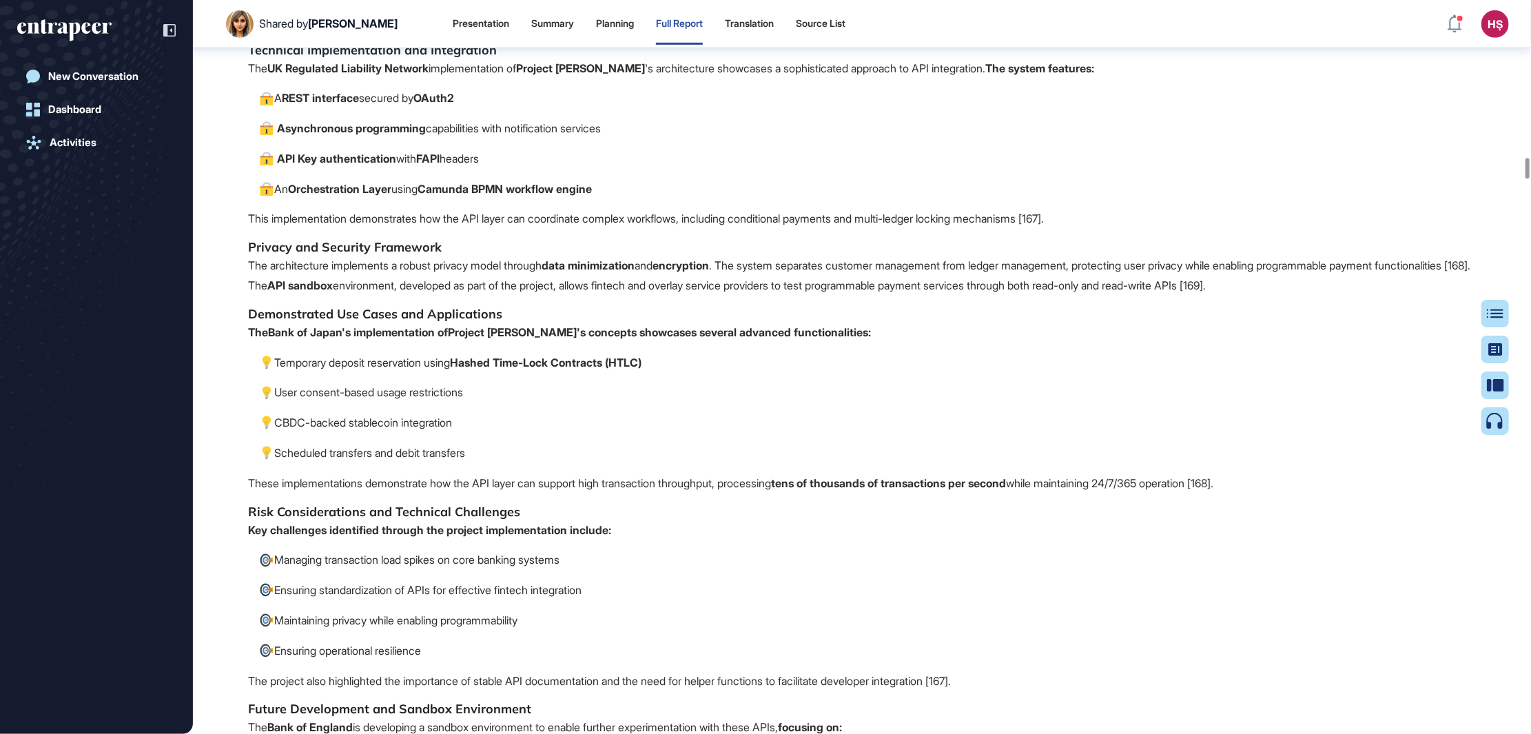
scroll to position [19952, 0]
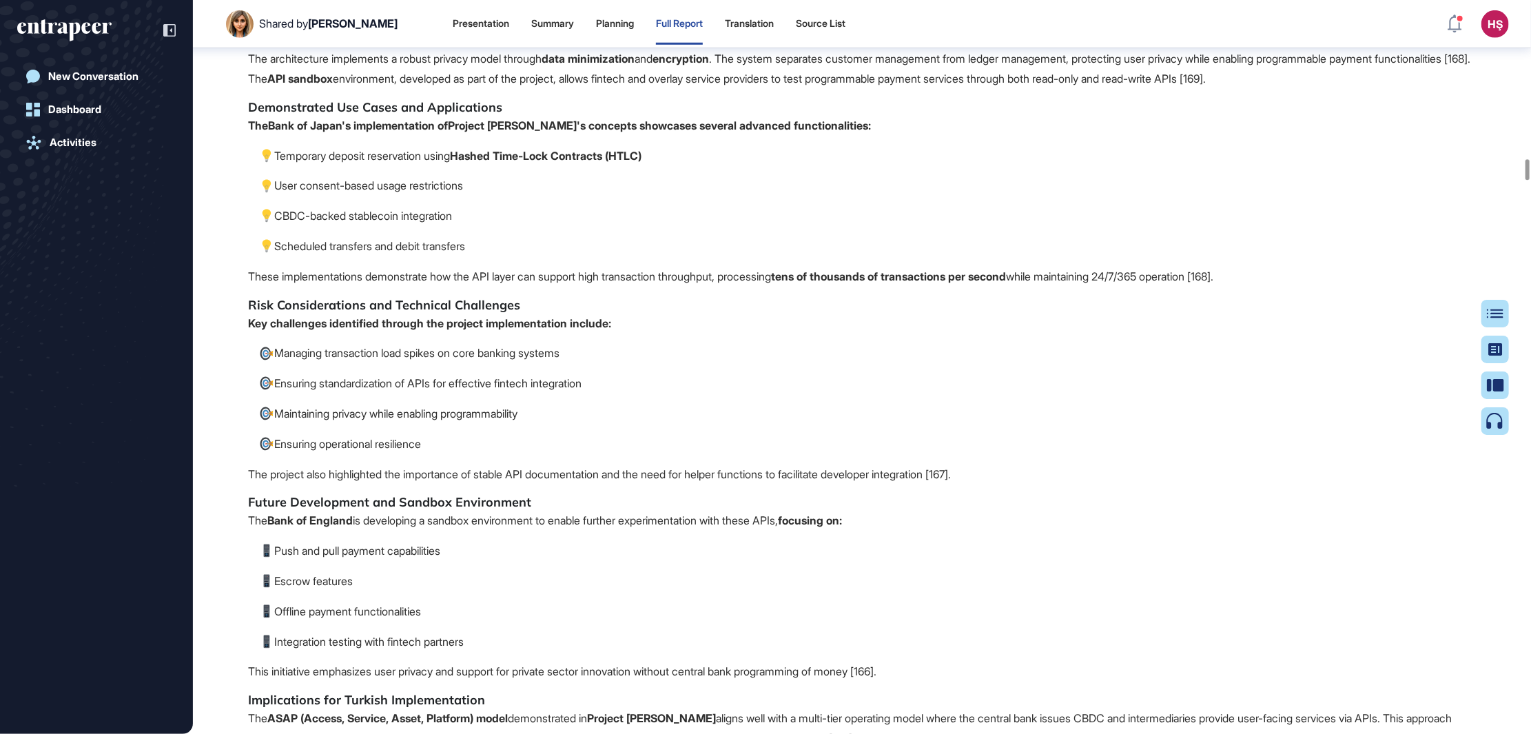
drag, startPoint x: 246, startPoint y: 382, endPoint x: 484, endPoint y: 501, distance: 265.9
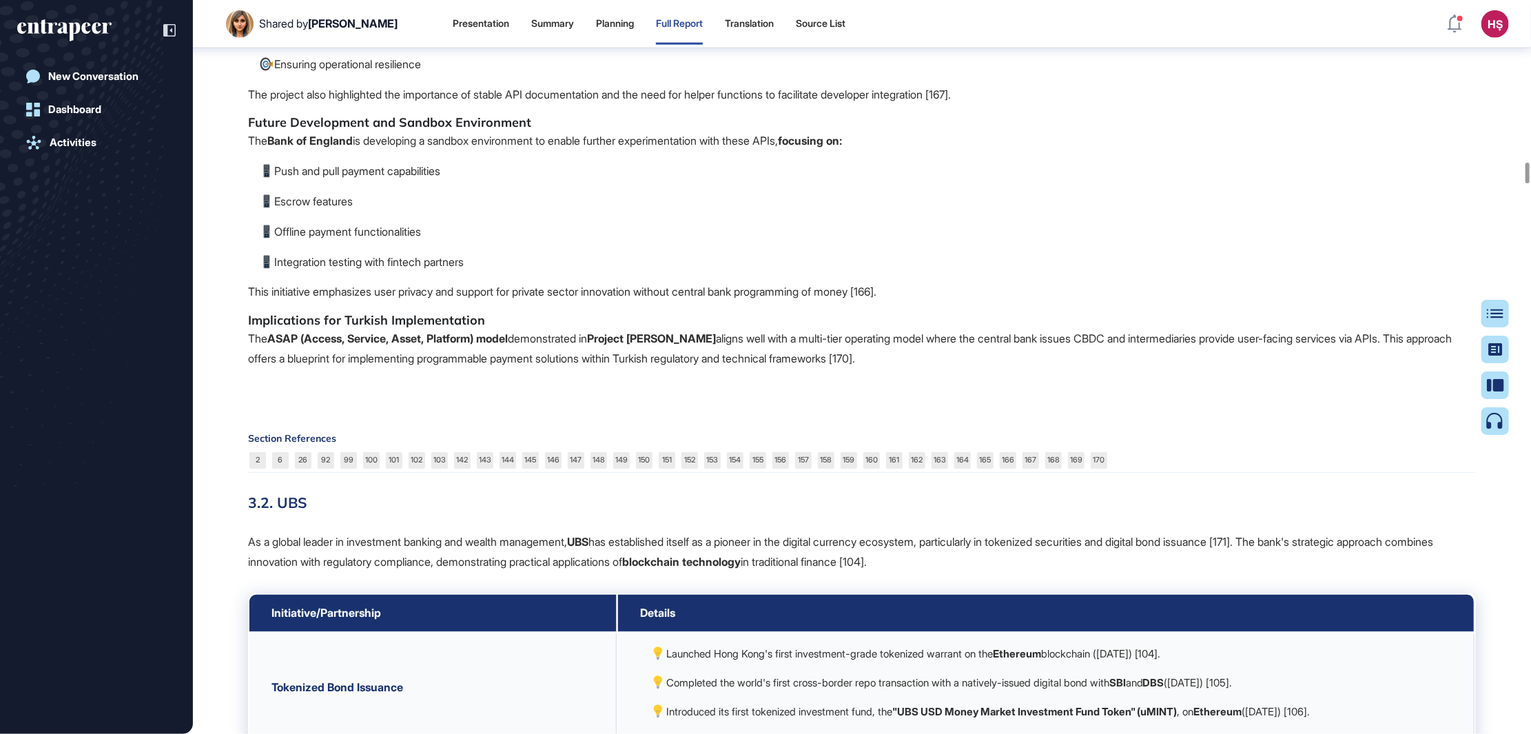
scroll to position [20365, 0]
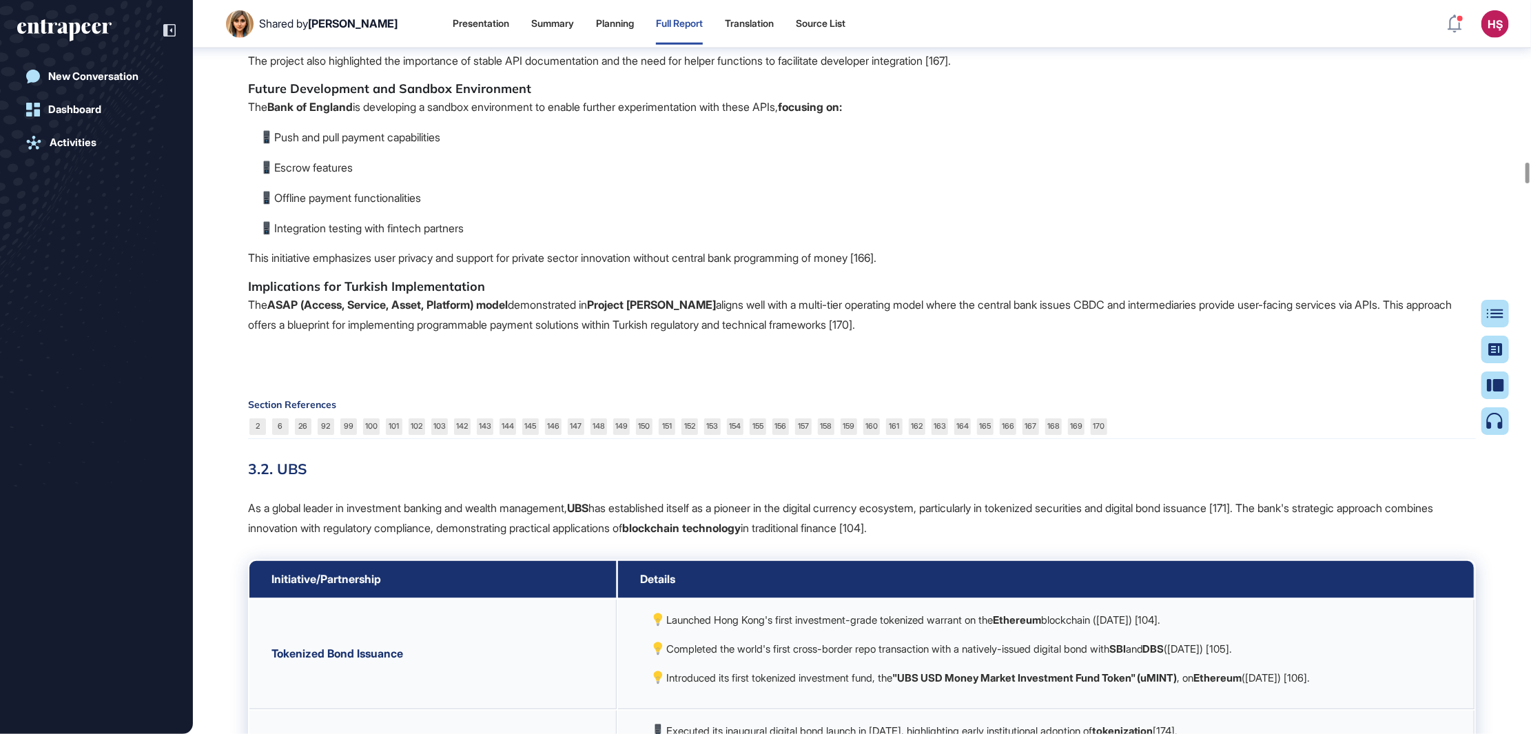
drag, startPoint x: 500, startPoint y: 484, endPoint x: 246, endPoint y: 371, distance: 278.2
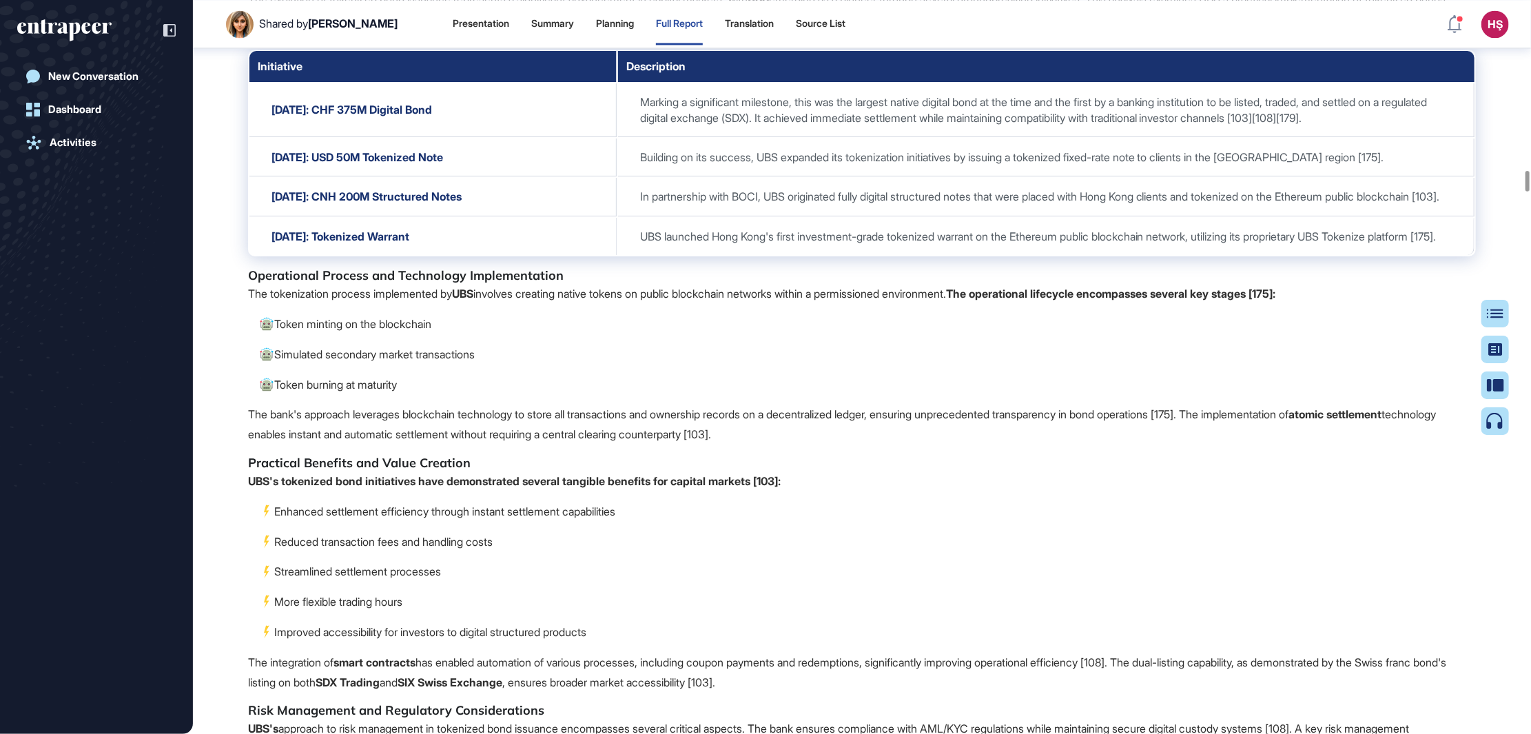
scroll to position [21399, 0]
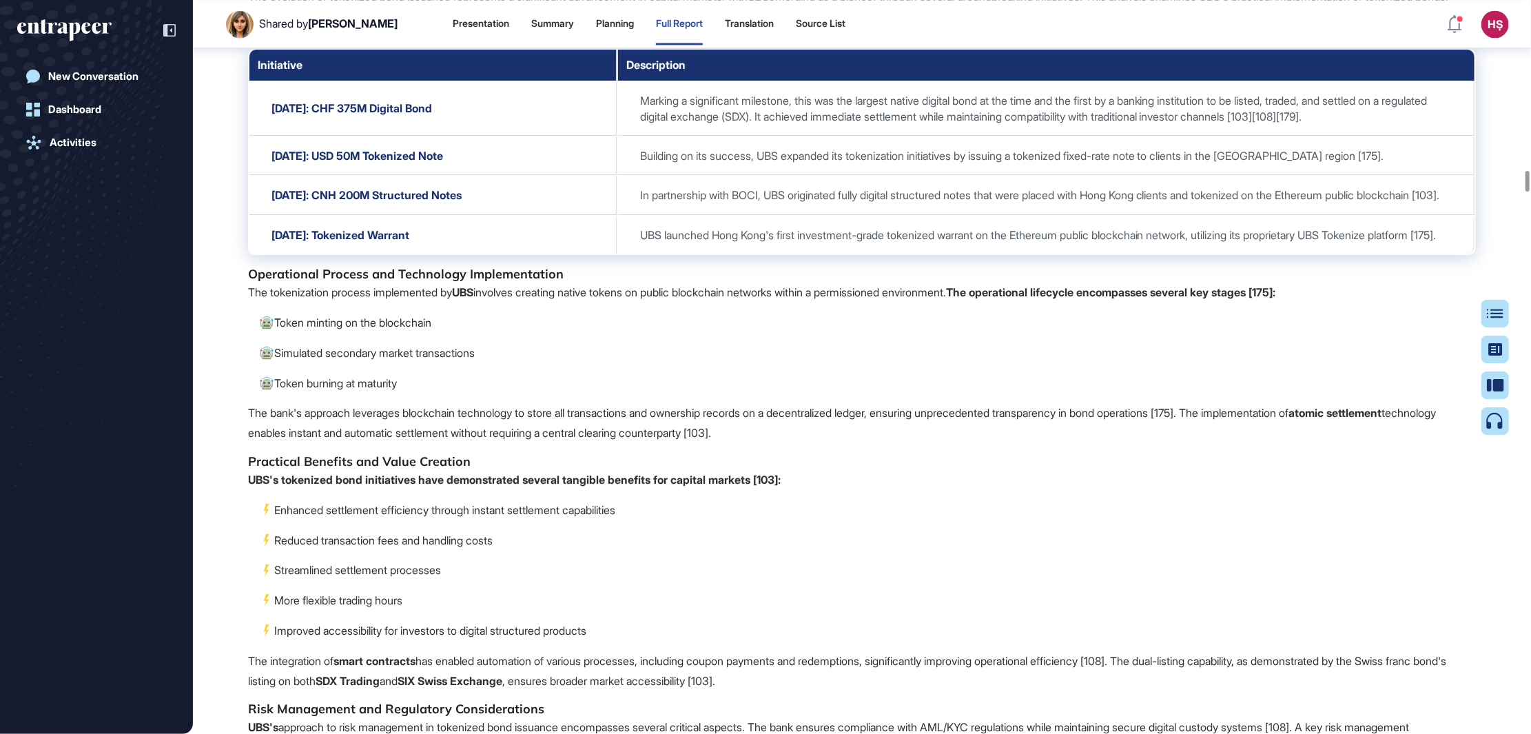
click at [731, 443] on p "The bank's approach leverages blockchain technology to store all transactions a…" at bounding box center [862, 423] width 1228 height 40
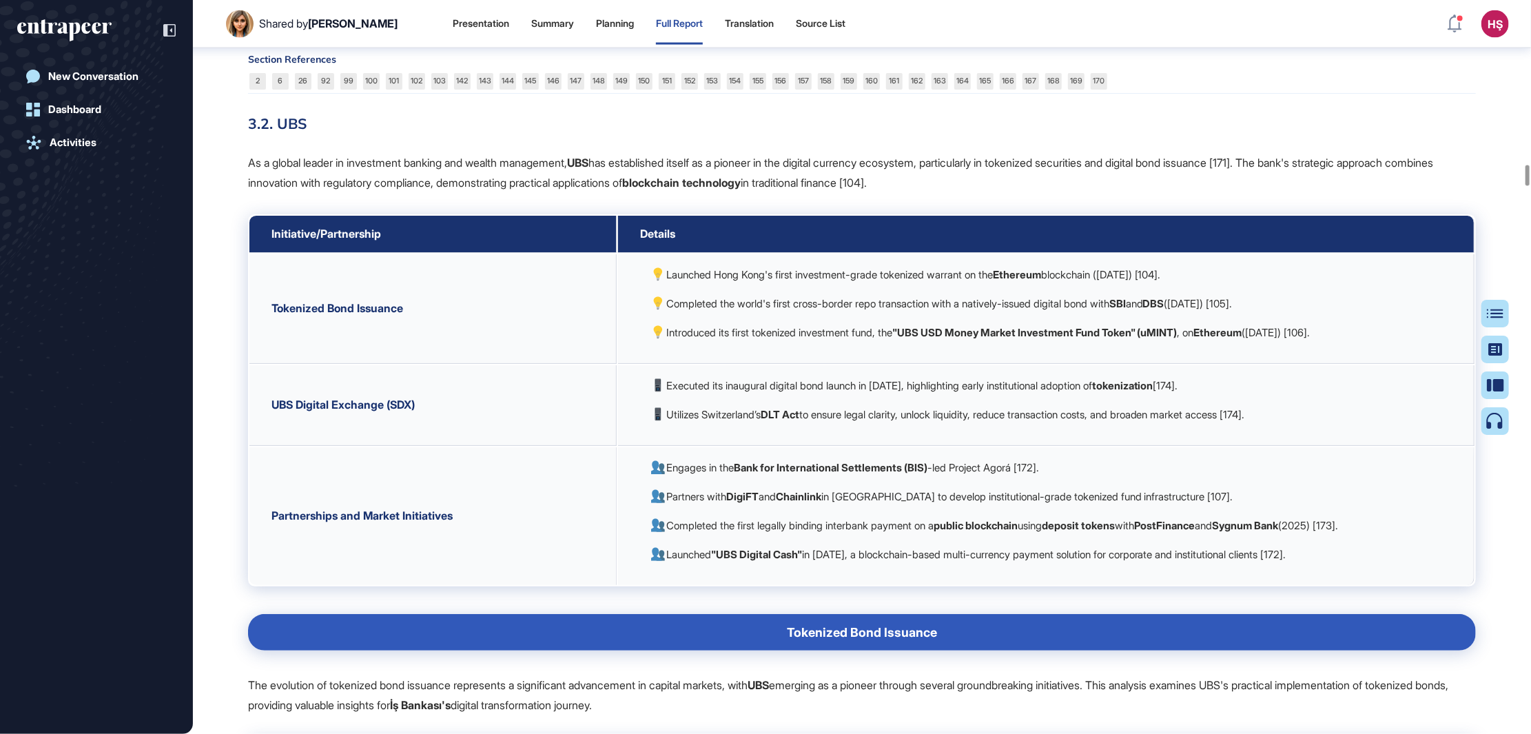
scroll to position [20572, 0]
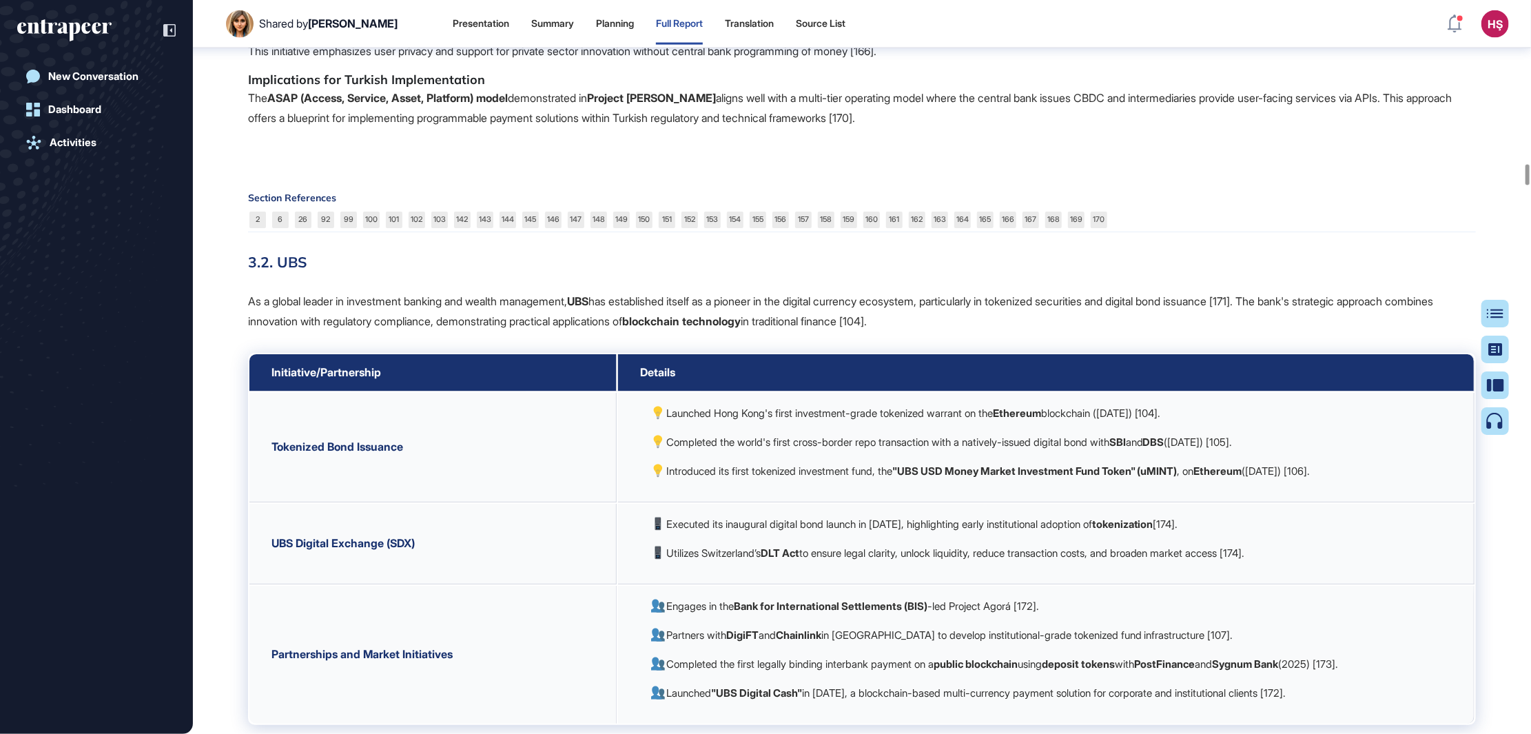
drag, startPoint x: 480, startPoint y: 280, endPoint x: 250, endPoint y: 156, distance: 261.4
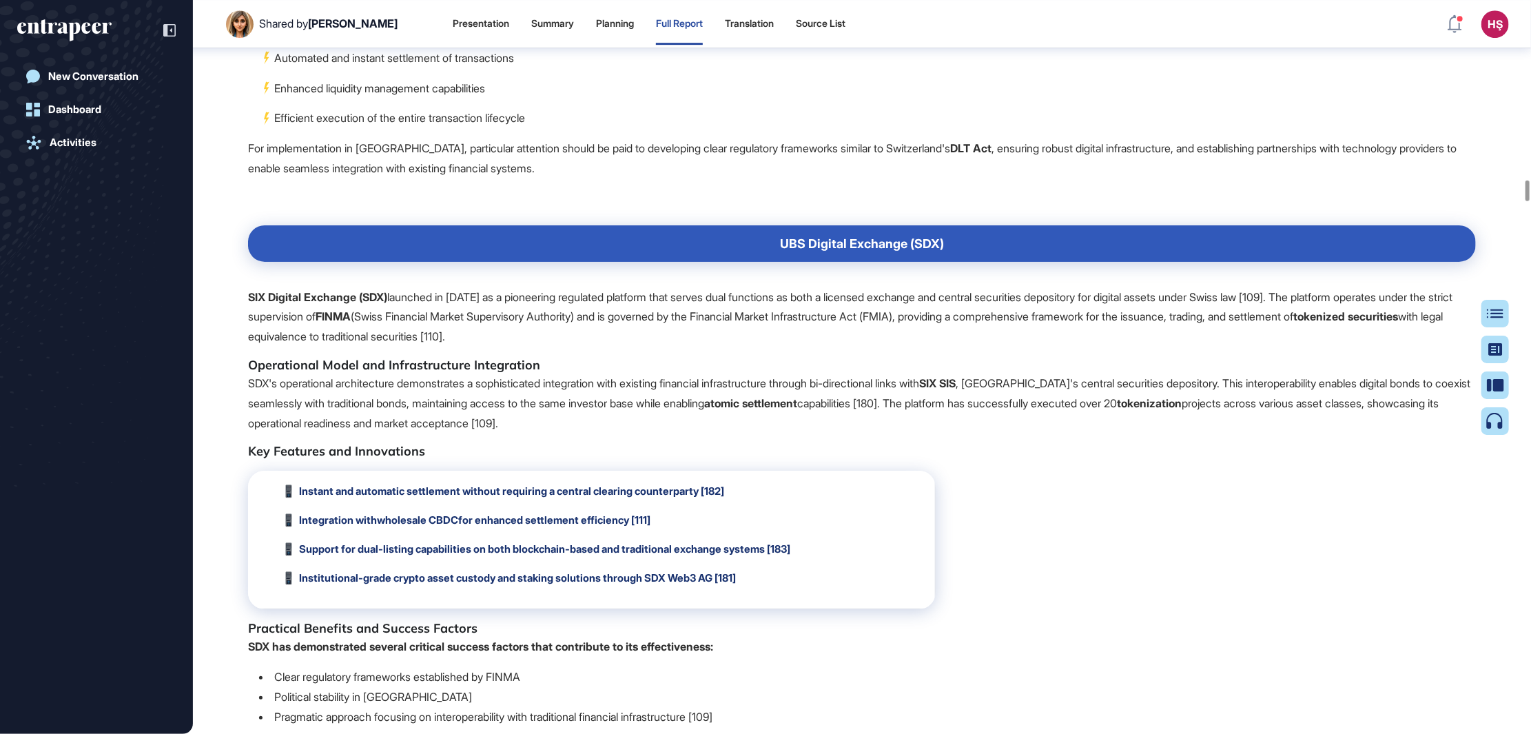
scroll to position [22742, 0]
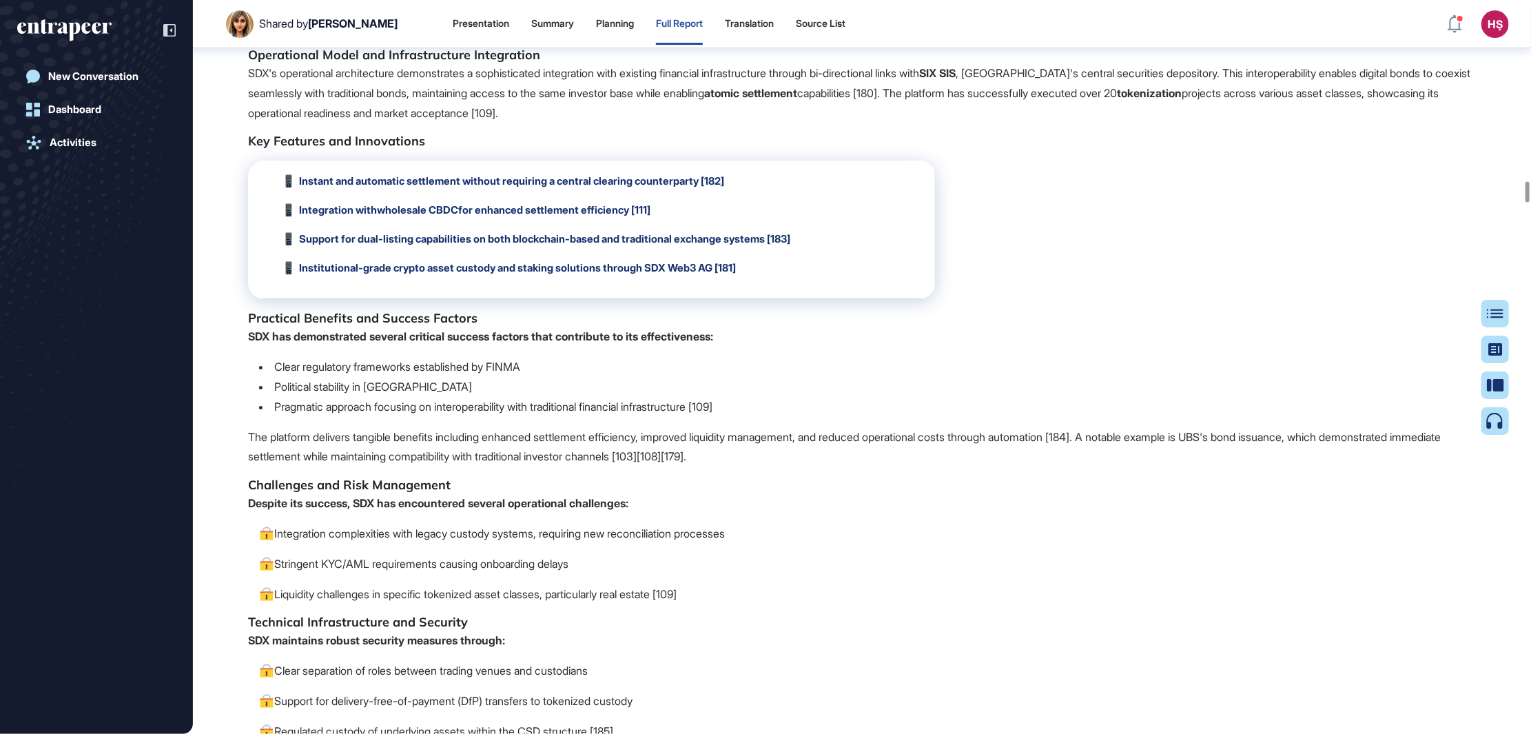
drag, startPoint x: 247, startPoint y: 289, endPoint x: 1354, endPoint y: 281, distance: 1106.5
click at [955, 397] on li "Political stability in [GEOGRAPHIC_DATA]" at bounding box center [867, 387] width 1217 height 20
drag, startPoint x: 247, startPoint y: 372, endPoint x: 657, endPoint y: 409, distance: 410.9
click at [657, 123] on p "SDX's operational architecture demonstrates a sophisticated integration with ex…" at bounding box center [862, 92] width 1228 height 59
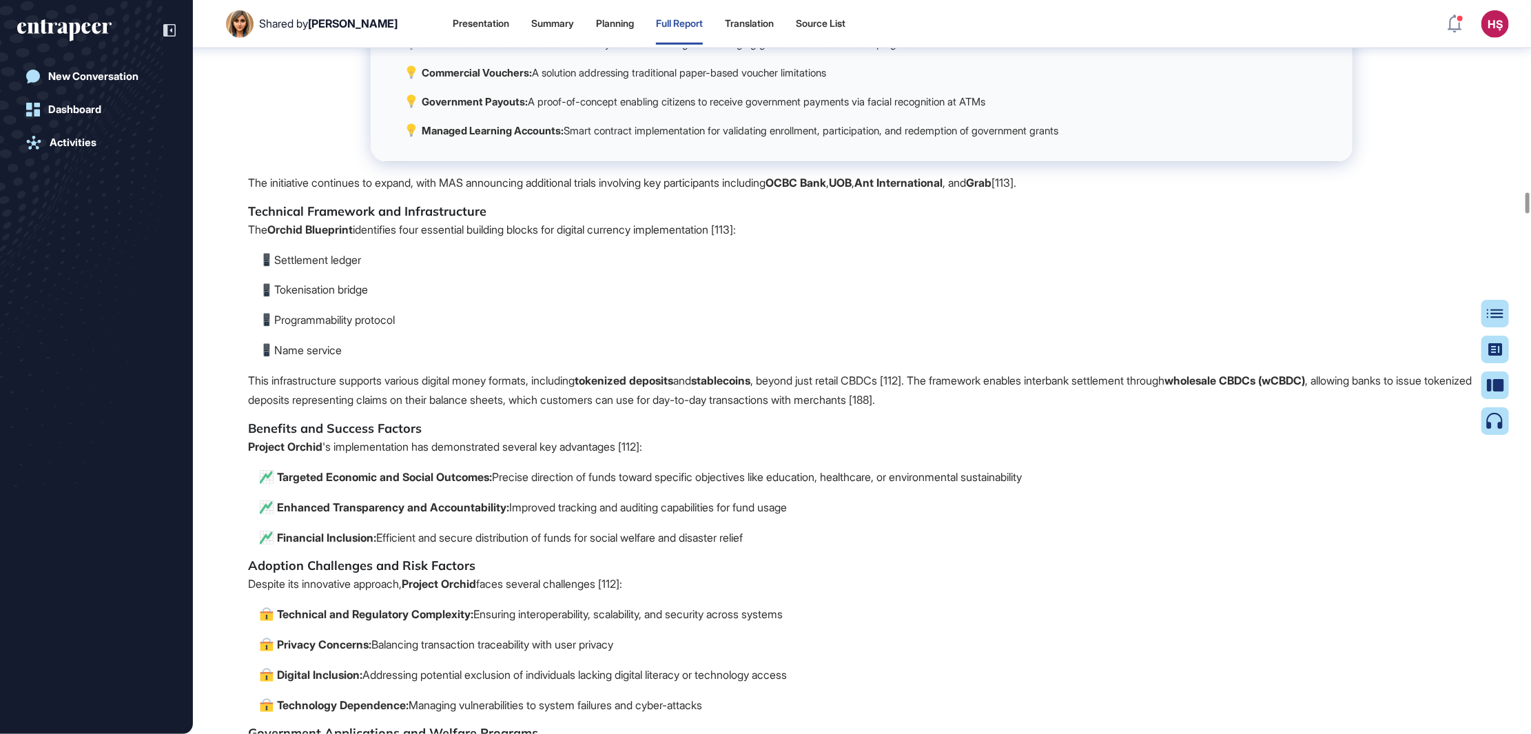
scroll to position [24292, 0]
